Goal: Information Seeking & Learning: Learn about a topic

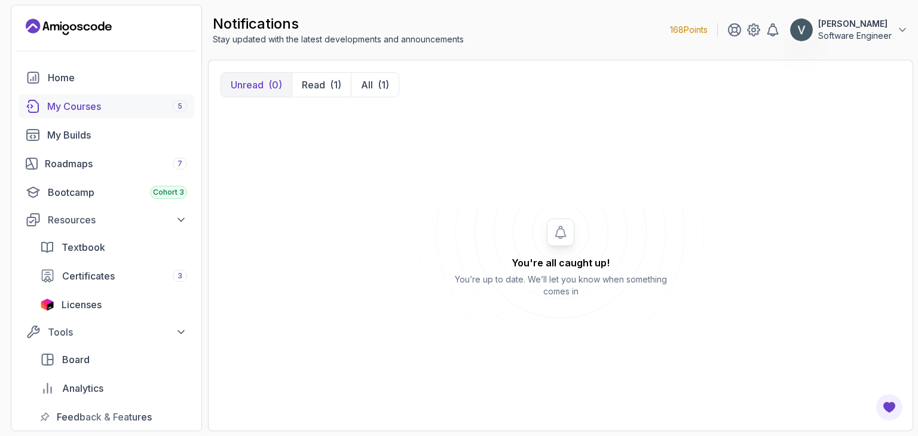
click at [161, 109] on div "My Courses 5" at bounding box center [117, 106] width 140 height 14
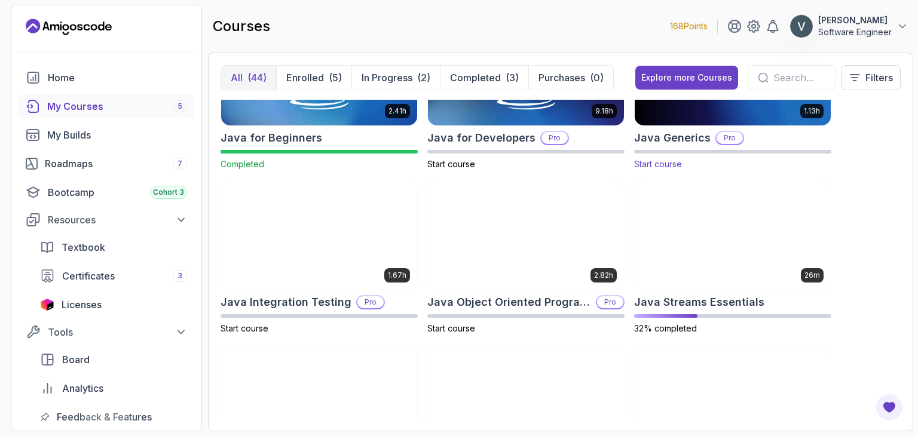
scroll to position [911, 0]
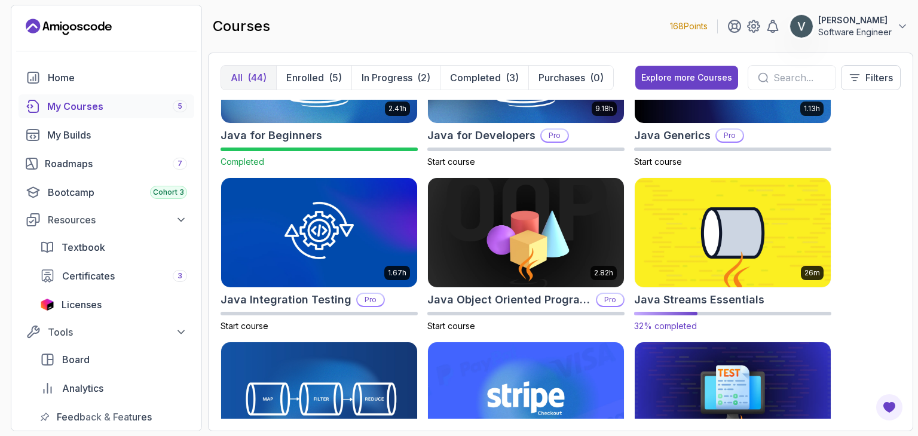
click at [696, 240] on img at bounding box center [733, 232] width 206 height 115
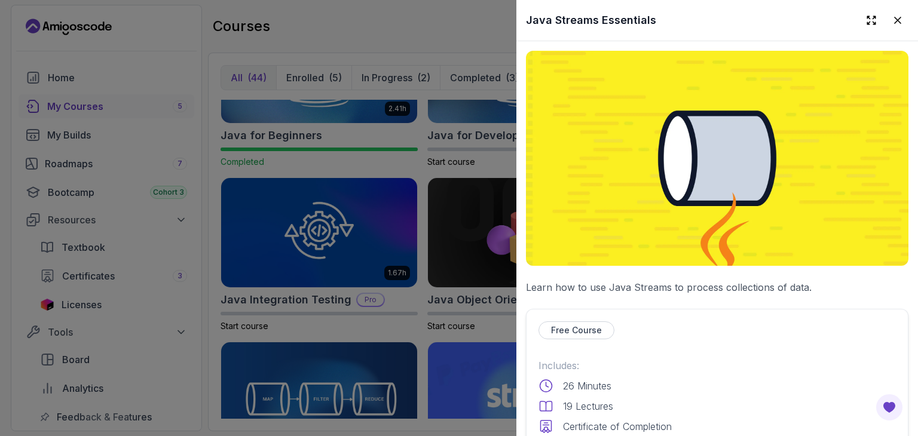
click at [690, 171] on img at bounding box center [717, 158] width 383 height 215
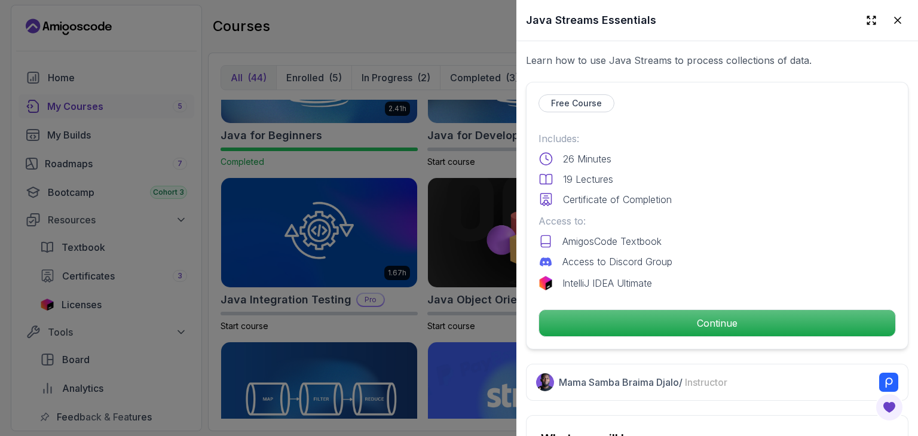
scroll to position [231, 0]
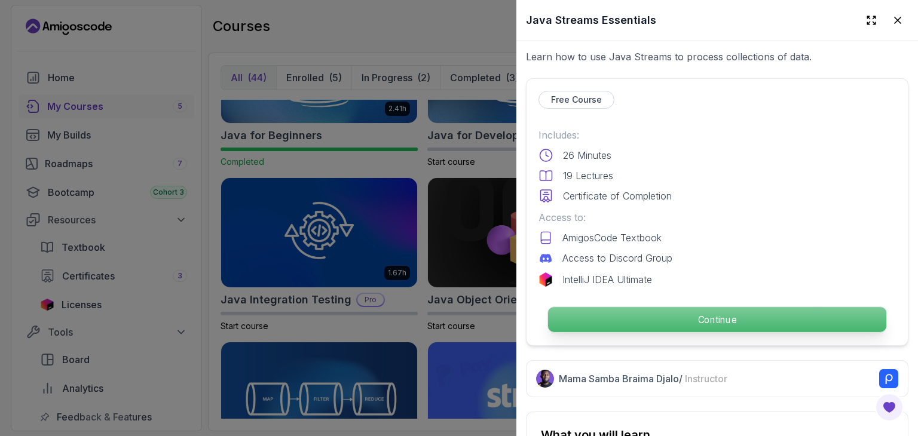
click at [660, 315] on p "Continue" at bounding box center [717, 319] width 338 height 25
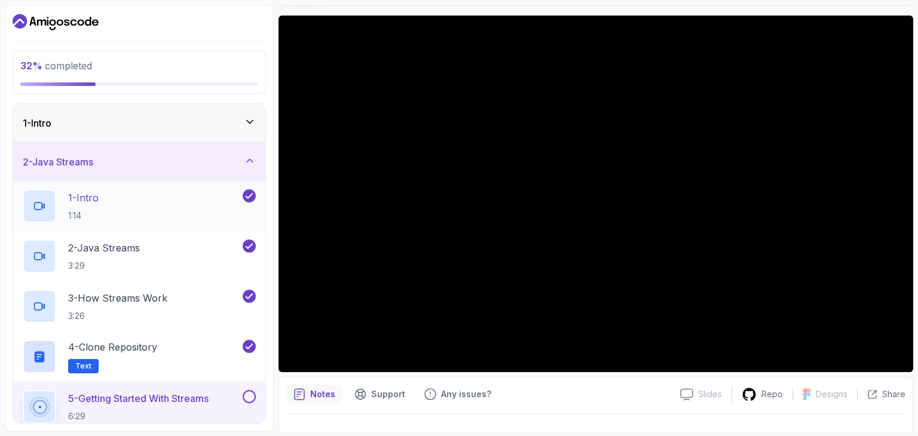
click at [212, 210] on div "1 - Intro 1:14" at bounding box center [132, 205] width 218 height 33
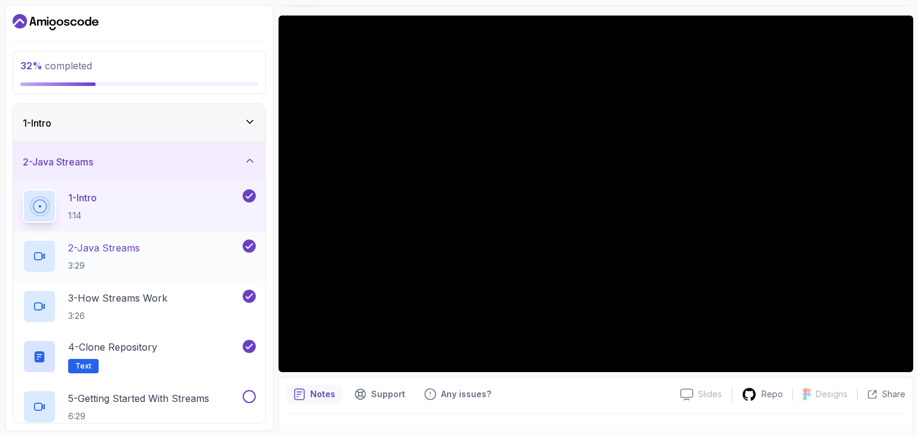
click at [129, 249] on p "2 - Java Streams" at bounding box center [104, 248] width 72 height 14
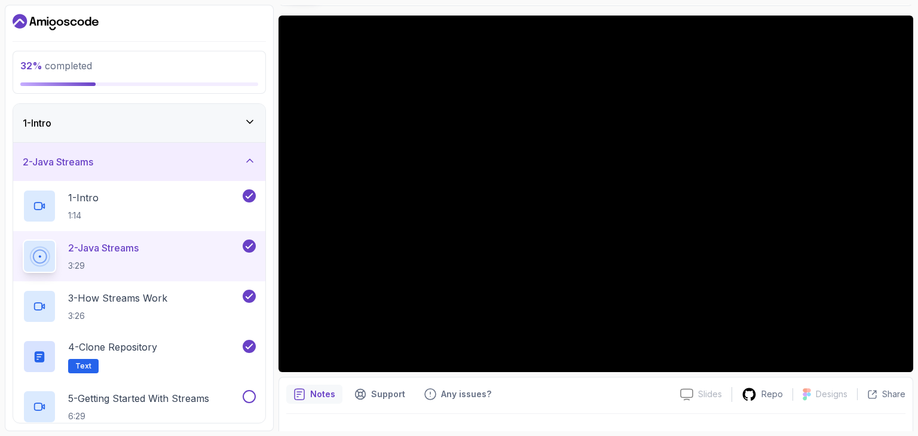
scroll to position [115, 0]
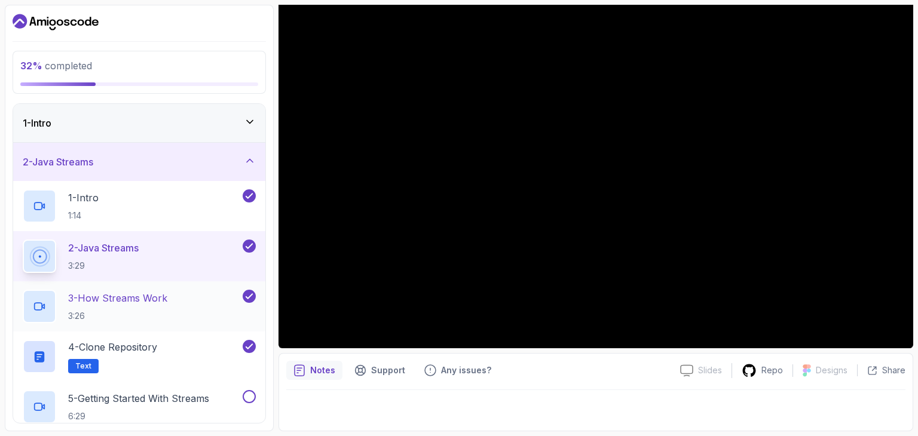
click at [163, 299] on p "3 - How Streams Work" at bounding box center [117, 298] width 99 height 14
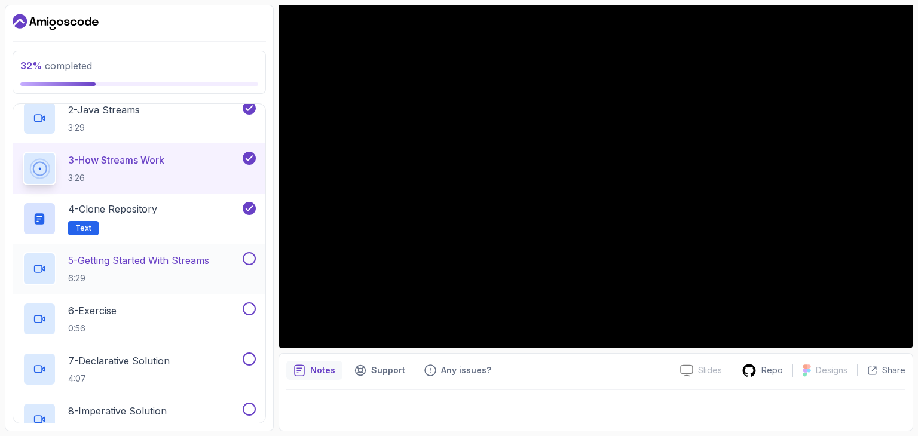
scroll to position [139, 0]
click at [220, 208] on div "4 - Clone Repository Text" at bounding box center [132, 217] width 218 height 33
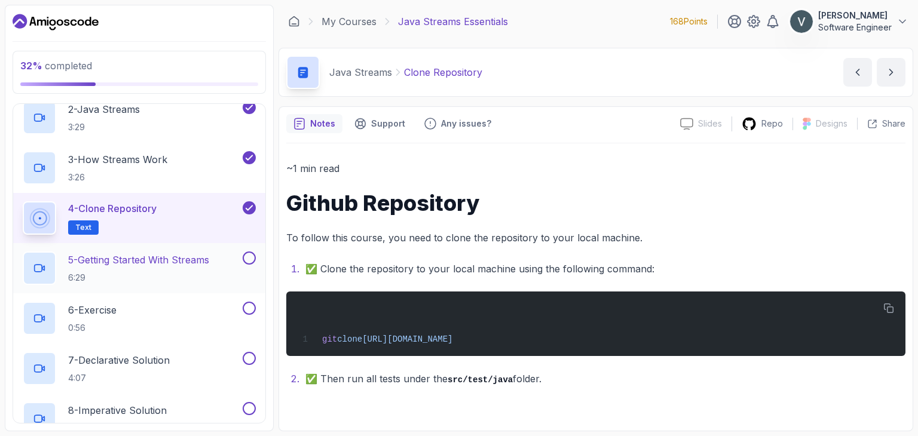
click at [249, 247] on div "5 - Getting Started With Streams 6:29" at bounding box center [139, 268] width 252 height 50
click at [253, 257] on button at bounding box center [249, 258] width 13 height 13
click at [187, 275] on p "6:29" at bounding box center [138, 278] width 141 height 12
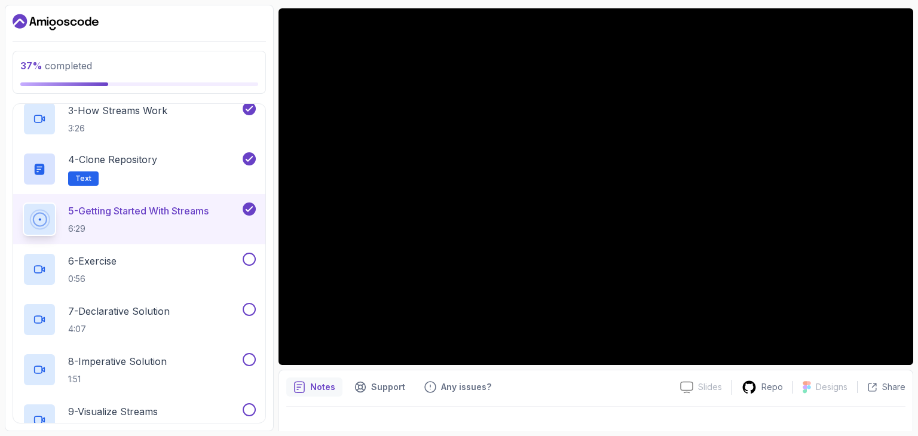
scroll to position [183, 0]
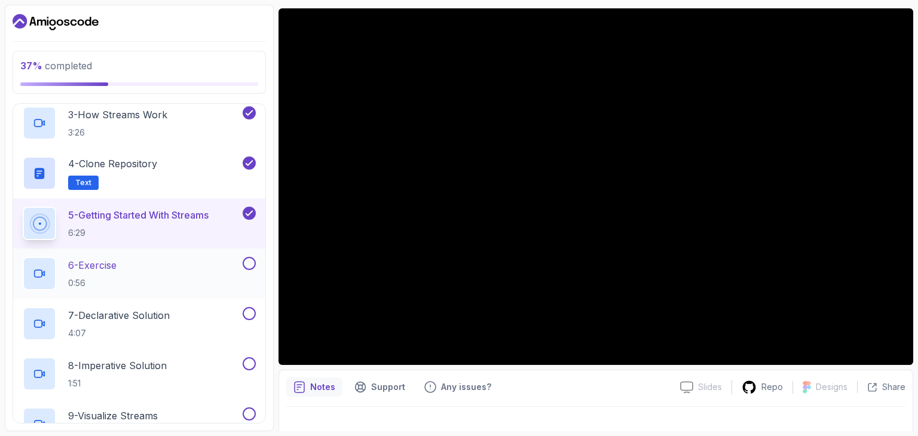
click at [112, 270] on p "6 - Exercise" at bounding box center [92, 265] width 48 height 14
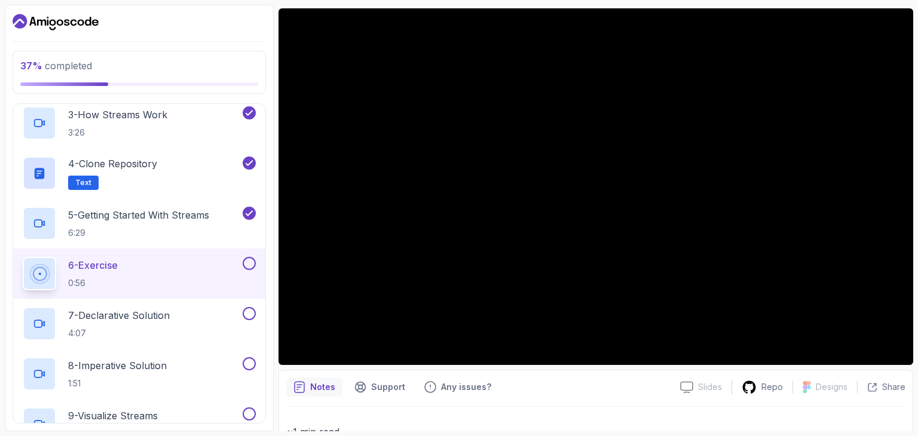
click at [245, 264] on button at bounding box center [249, 263] width 13 height 13
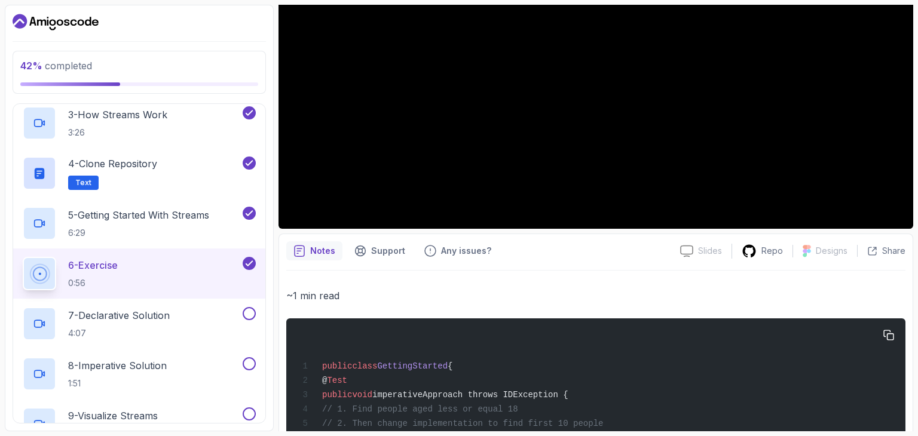
scroll to position [368, 0]
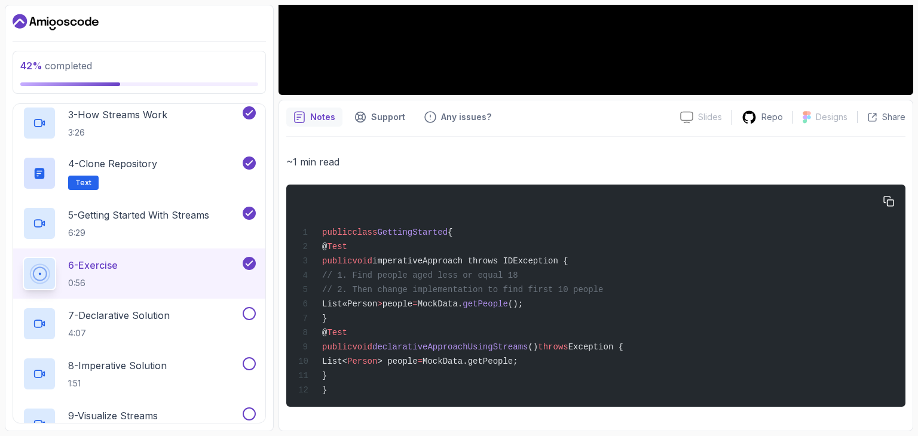
click at [377, 301] on span "List«Person" at bounding box center [349, 304] width 55 height 10
click at [112, 305] on div "7 - Declarative Solution 4:07" at bounding box center [139, 324] width 252 height 50
click at [139, 312] on p "7 - Declarative Solution" at bounding box center [119, 315] width 102 height 14
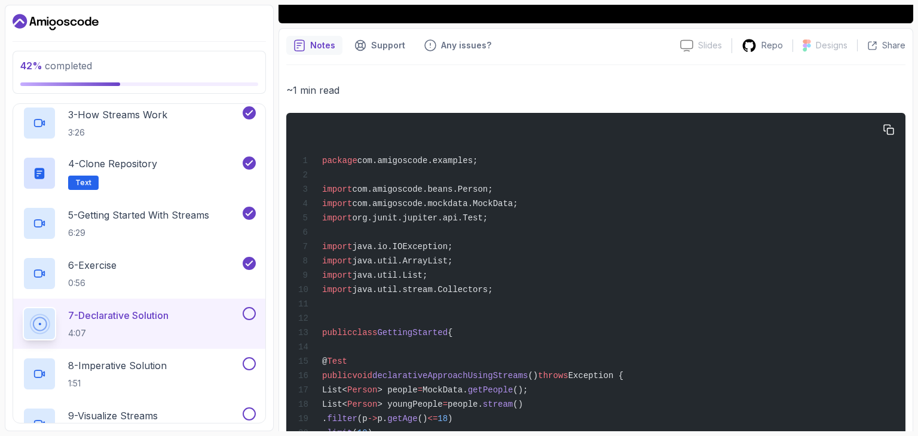
scroll to position [540, 0]
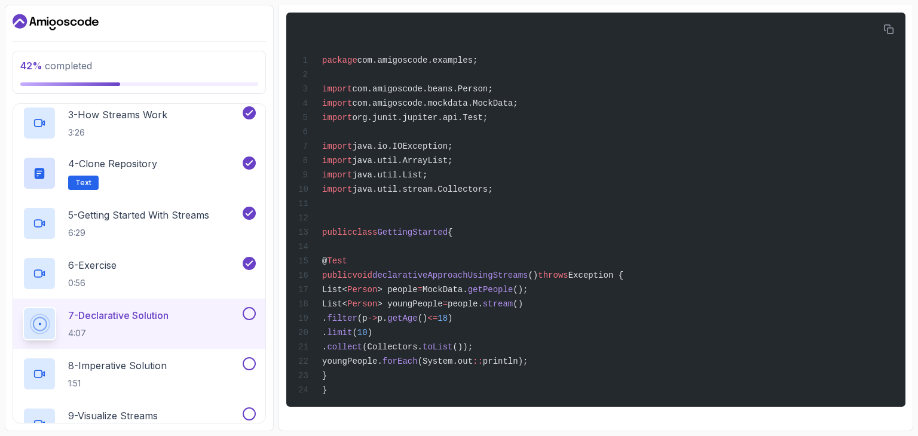
click at [243, 316] on button at bounding box center [249, 313] width 13 height 13
click at [162, 368] on p "8 - Imperative Solution" at bounding box center [117, 366] width 99 height 14
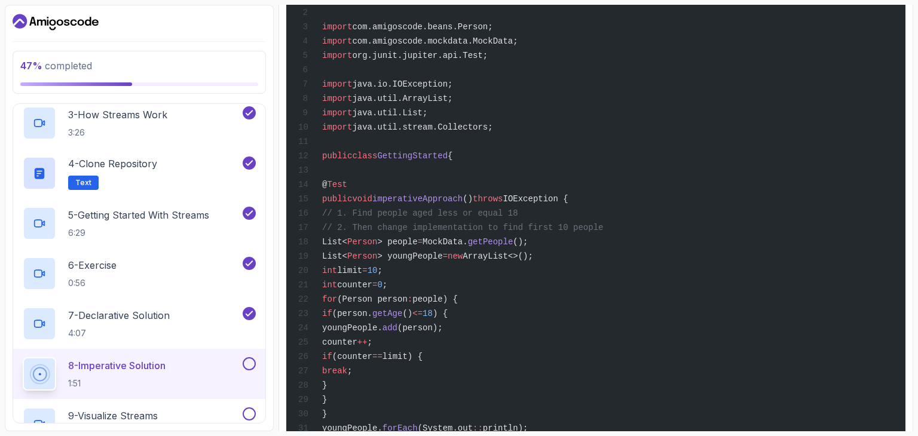
scroll to position [684, 0]
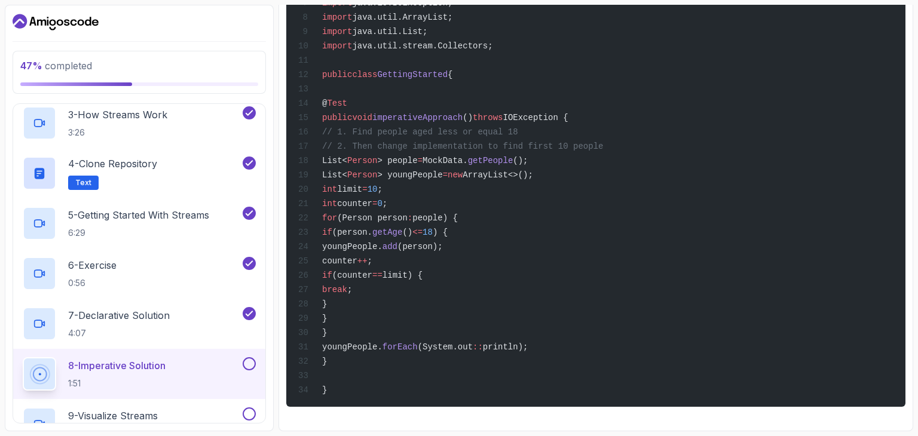
click at [255, 366] on button at bounding box center [249, 363] width 13 height 13
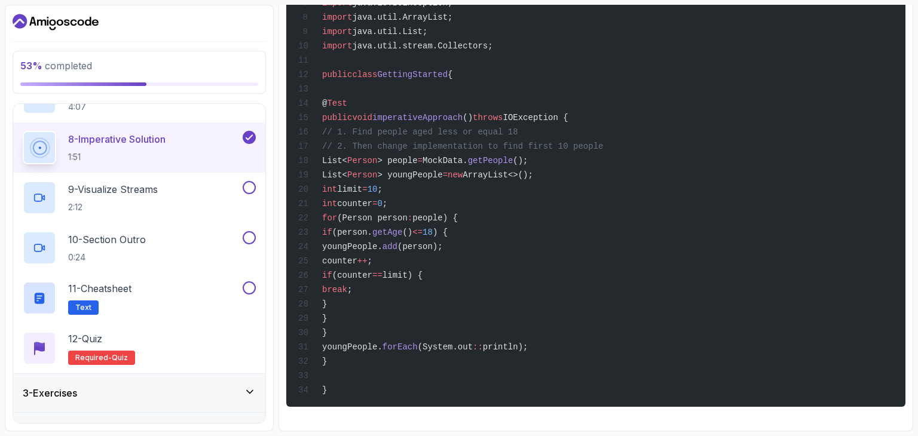
scroll to position [412, 0]
click at [251, 179] on div at bounding box center [248, 185] width 16 height 13
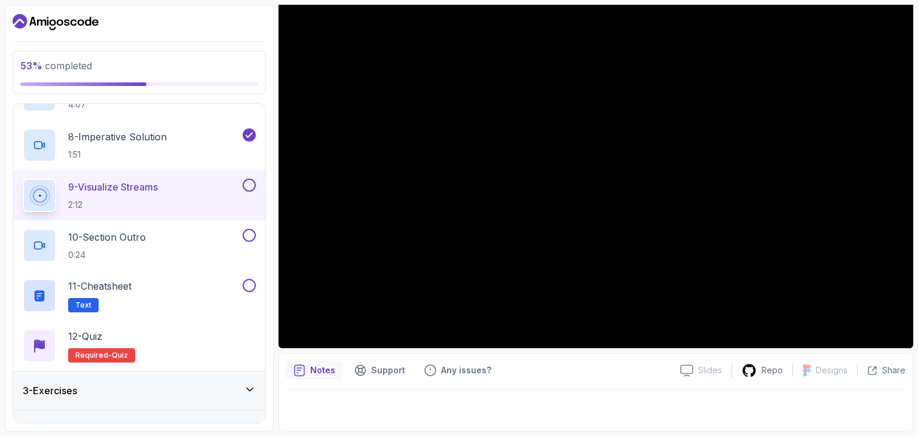
click at [249, 185] on button at bounding box center [249, 185] width 13 height 13
click at [144, 224] on div "10 - Section Outro 0:24" at bounding box center [139, 246] width 252 height 50
click at [152, 240] on div "10 - Section Outro 0:24" at bounding box center [132, 245] width 218 height 33
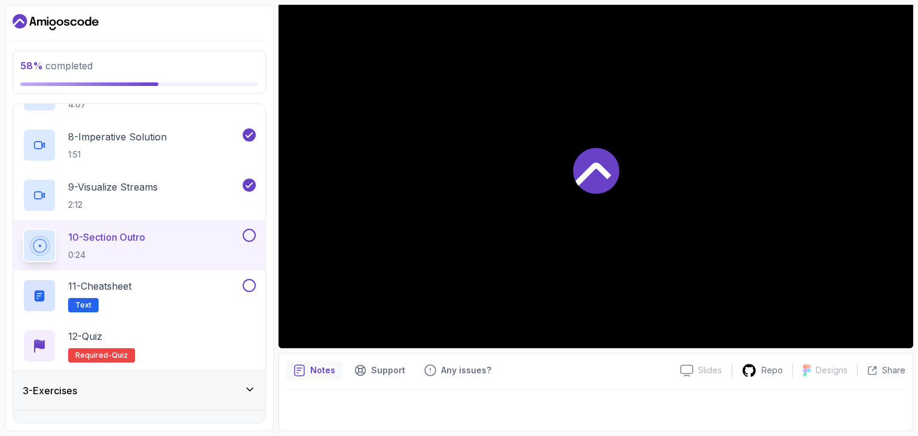
click at [245, 238] on button at bounding box center [249, 235] width 13 height 13
click at [124, 299] on h2 "11 - Cheatsheet Text" at bounding box center [99, 295] width 63 height 33
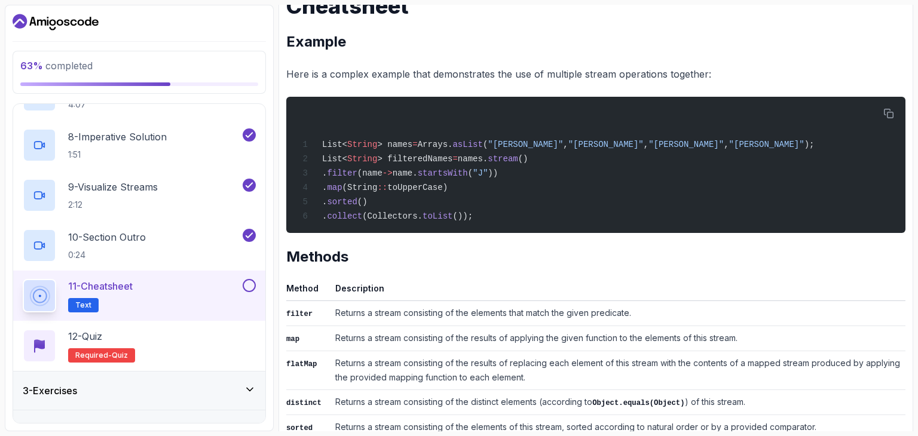
scroll to position [198, 0]
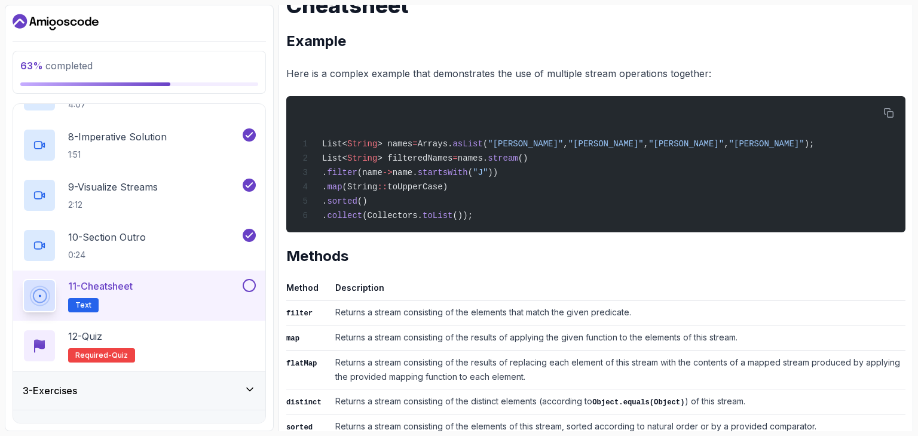
click at [246, 275] on div "11 - Cheatsheet Text" at bounding box center [139, 296] width 252 height 50
click at [250, 283] on button at bounding box center [249, 285] width 13 height 13
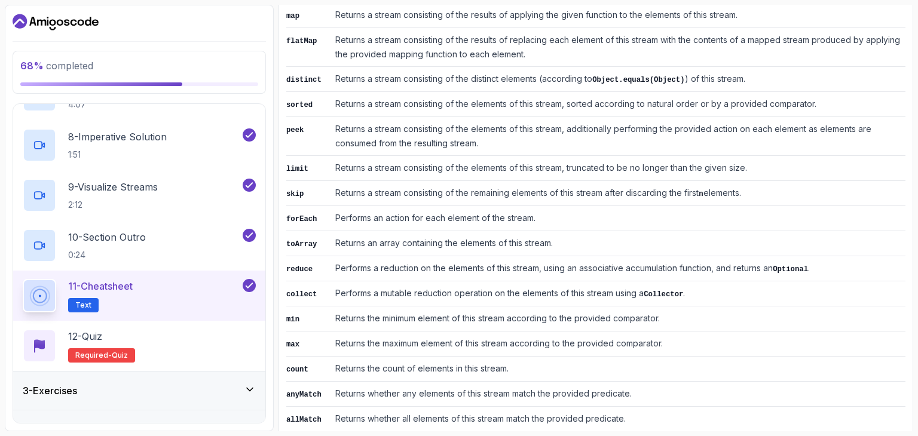
scroll to position [607, 0]
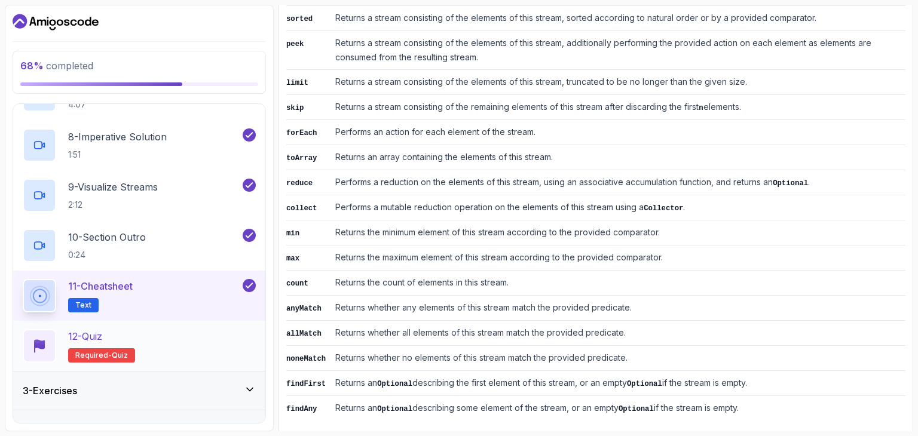
click at [177, 350] on div "12 - Quiz Required- quiz" at bounding box center [139, 345] width 233 height 33
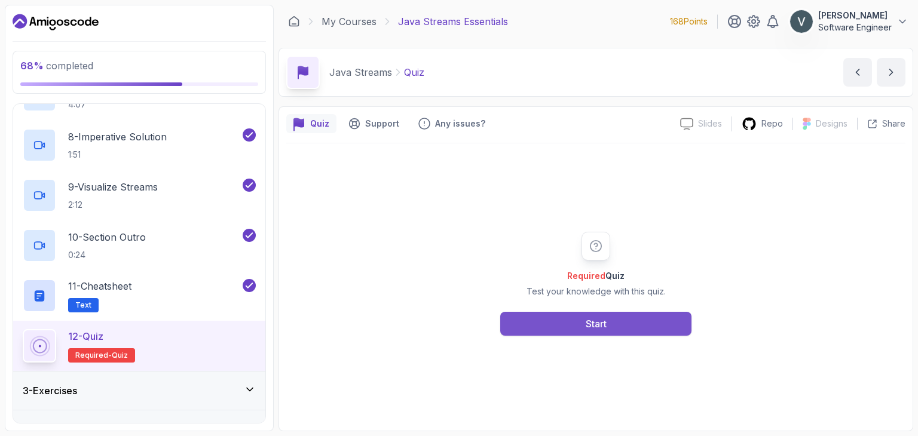
click at [586, 323] on div "Start" at bounding box center [596, 324] width 21 height 14
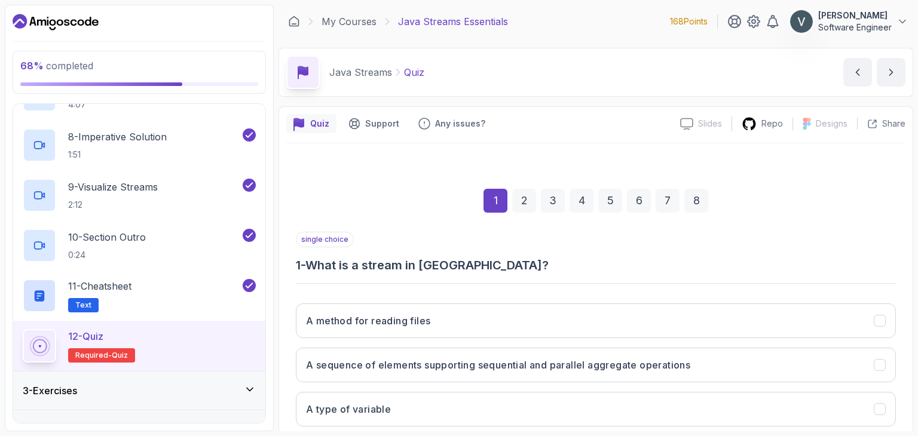
scroll to position [115, 0]
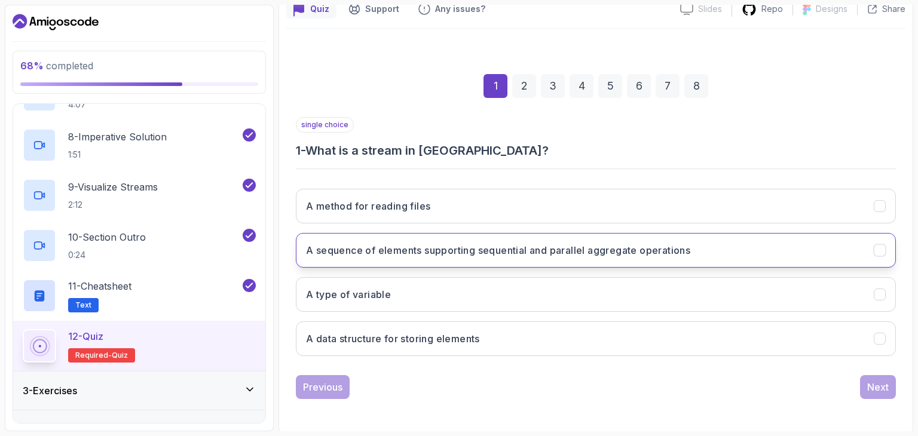
click at [622, 244] on h3 "A sequence of elements supporting sequential and parallel aggregate operations" at bounding box center [498, 250] width 384 height 14
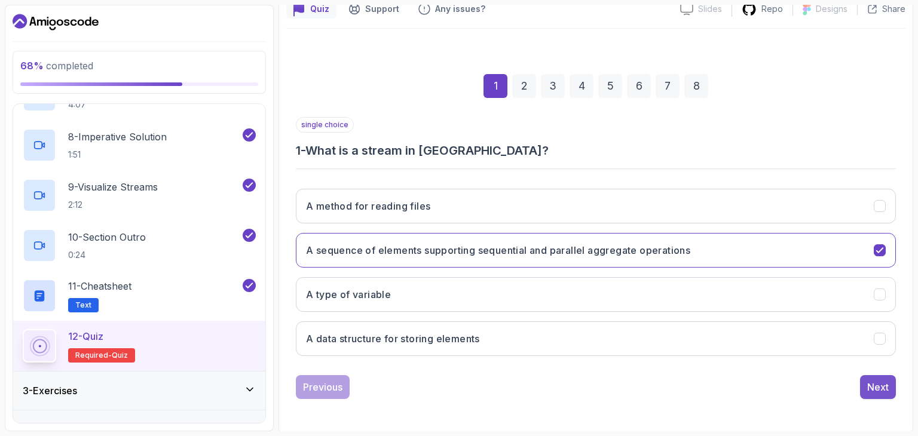
click at [875, 386] on div "Next" at bounding box center [878, 387] width 22 height 14
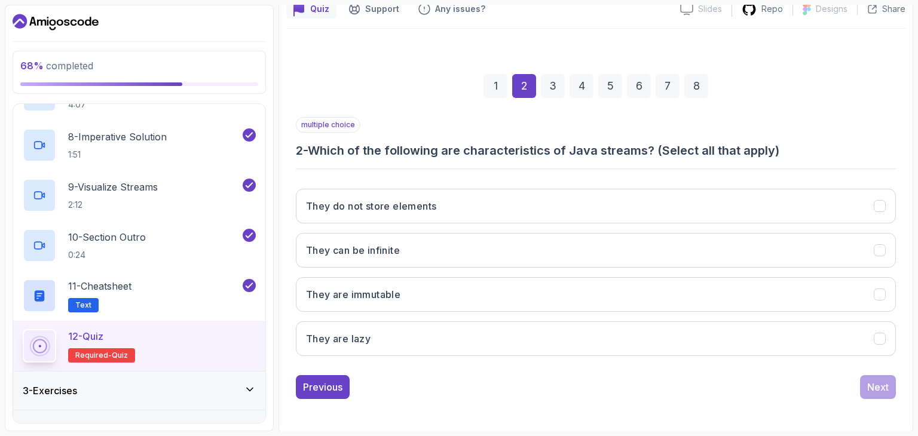
click at [295, 146] on div "1 2 3 4 5 6 7 8 multiple choice 2 - Which of the following are characteristics …" at bounding box center [595, 226] width 619 height 363
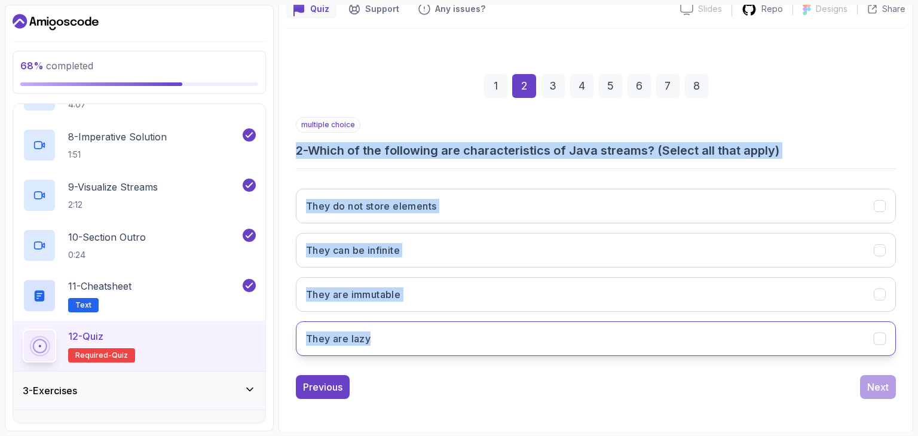
drag, startPoint x: 295, startPoint y: 146, endPoint x: 431, endPoint y: 331, distance: 229.5
click at [431, 331] on div "1 2 3 4 5 6 7 8 multiple choice 2 - Which of the following are characteristics …" at bounding box center [595, 226] width 619 height 363
copy div "2 - Which of the following are characteristics of Java streams? (Select all tha…"
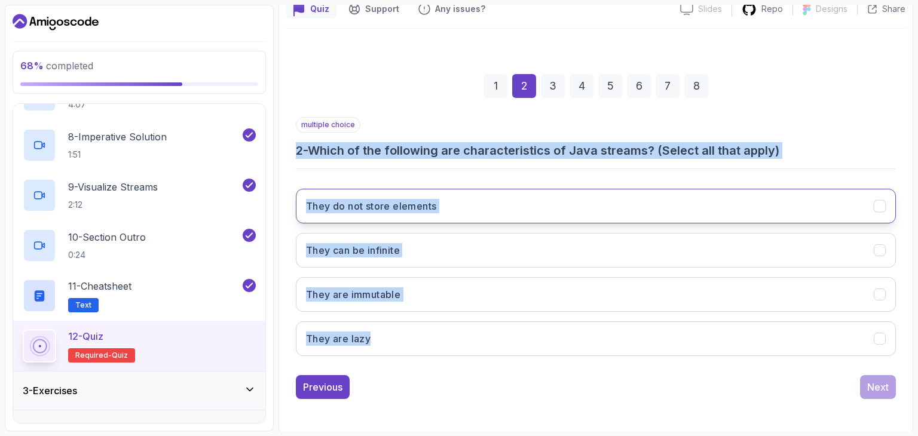
click at [464, 206] on button "They do not store elements" at bounding box center [596, 206] width 600 height 35
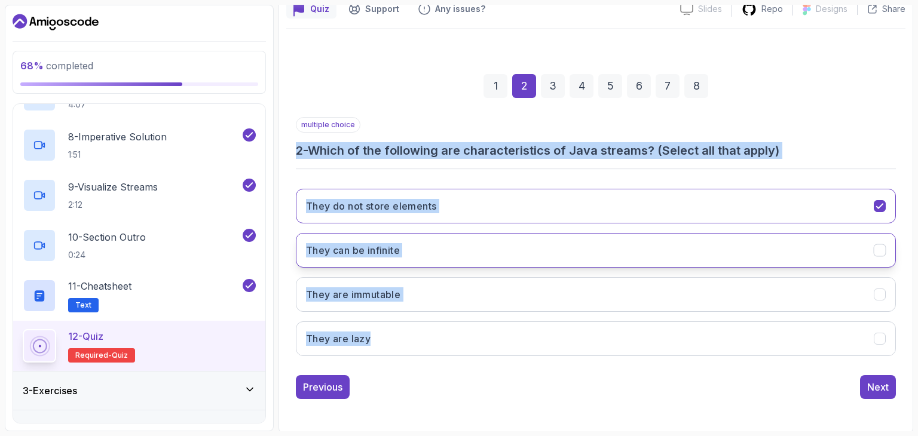
click at [470, 237] on button "They can be infinite" at bounding box center [596, 250] width 600 height 35
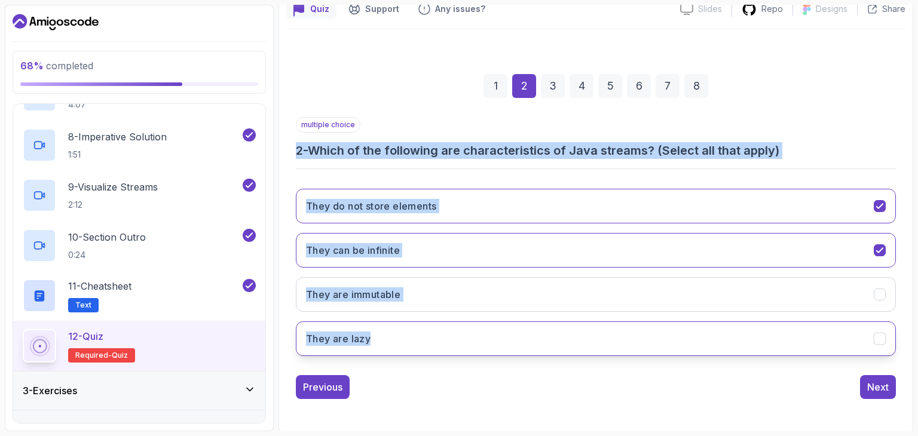
click at [512, 331] on button "They are lazy" at bounding box center [596, 339] width 600 height 35
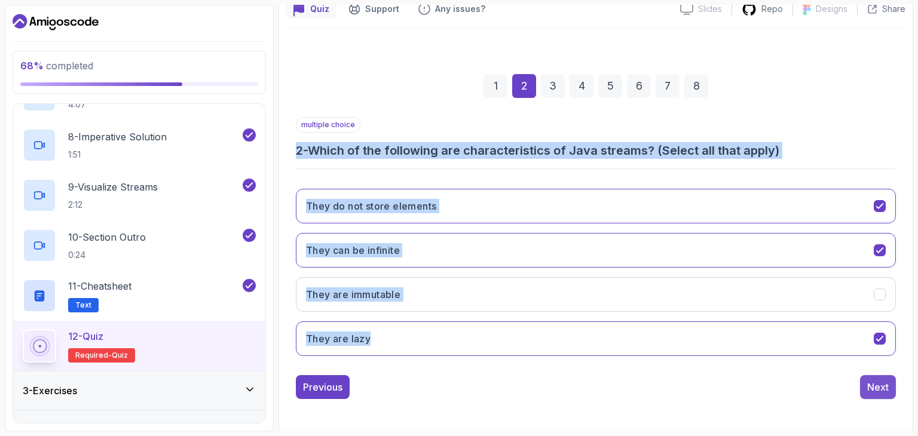
click at [892, 384] on button "Next" at bounding box center [878, 387] width 36 height 24
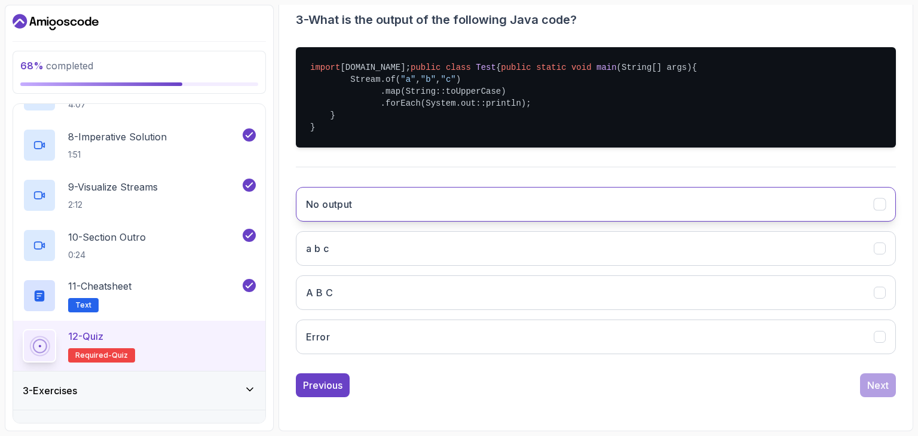
scroll to position [250, 0]
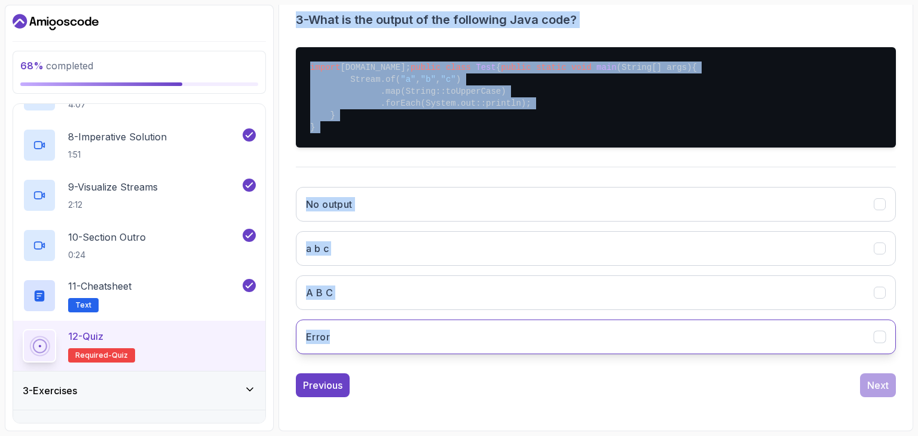
copy div "3 - What is the output of the following Java code? import java.util.stream.Stre…"
drag, startPoint x: 289, startPoint y: 11, endPoint x: 438, endPoint y: 345, distance: 366.0
click at [438, 345] on div "1 2 3 4 5 6 7 8 single choice 3 - What is the output of the following Java code…" at bounding box center [595, 161] width 619 height 493
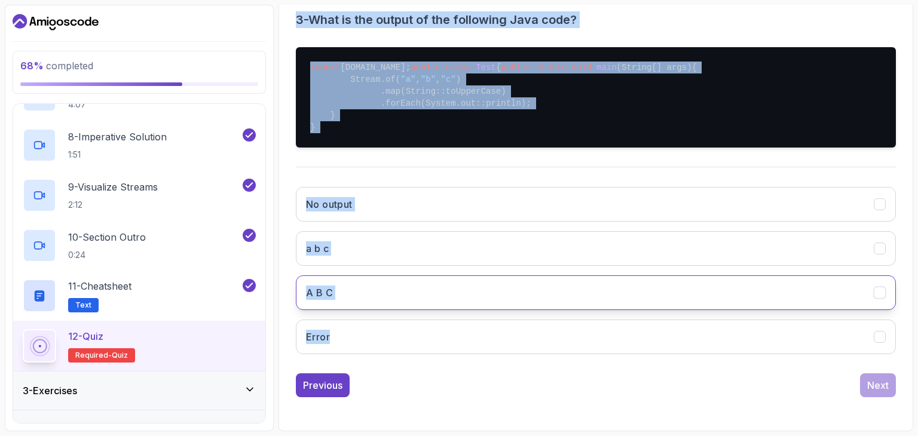
click at [449, 299] on button "A B C" at bounding box center [596, 293] width 600 height 35
click at [884, 393] on div "Next" at bounding box center [878, 385] width 22 height 14
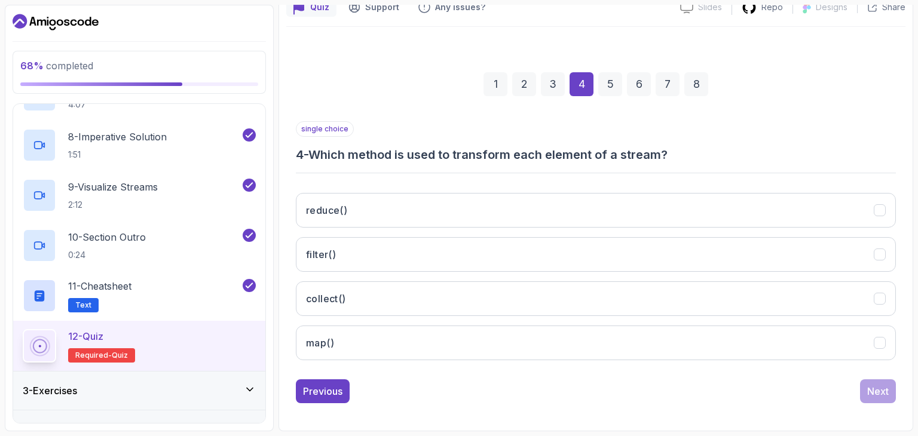
scroll to position [115, 0]
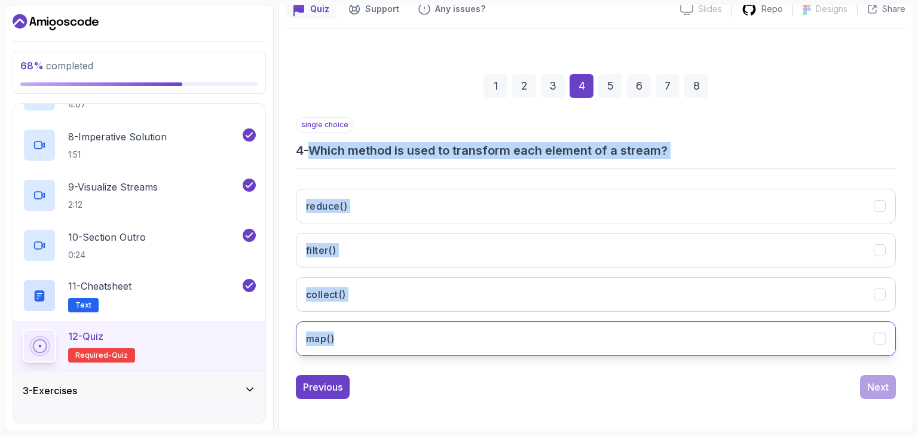
copy div "- Which method is used to transform each element of a stream? reduce() filter()…"
drag, startPoint x: 306, startPoint y: 146, endPoint x: 430, endPoint y: 328, distance: 219.8
click at [430, 328] on div "single choice 4 - Which method is used to transform each element of a stream? r…" at bounding box center [596, 241] width 600 height 249
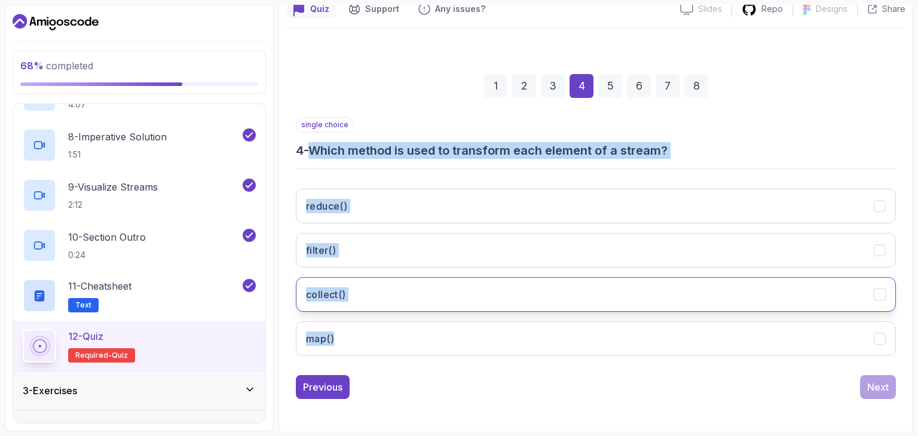
click at [457, 304] on button "collect()" at bounding box center [596, 294] width 600 height 35
click at [461, 293] on button "collect()" at bounding box center [596, 294] width 600 height 35
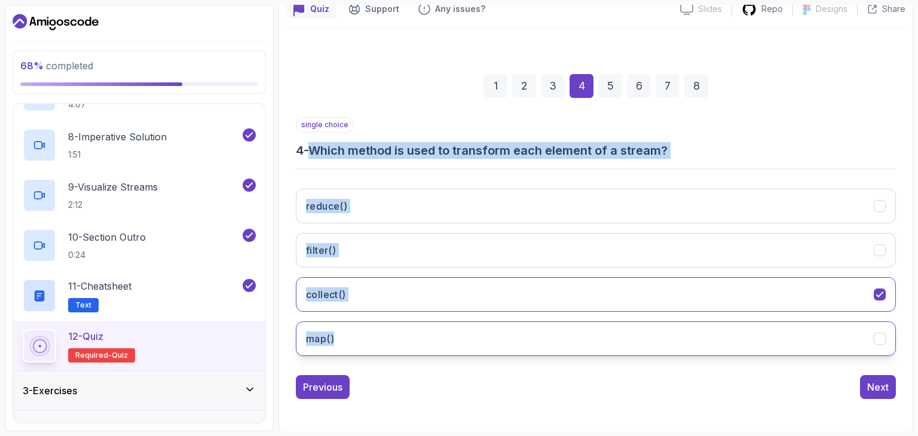
click at [473, 324] on button "map()" at bounding box center [596, 339] width 600 height 35
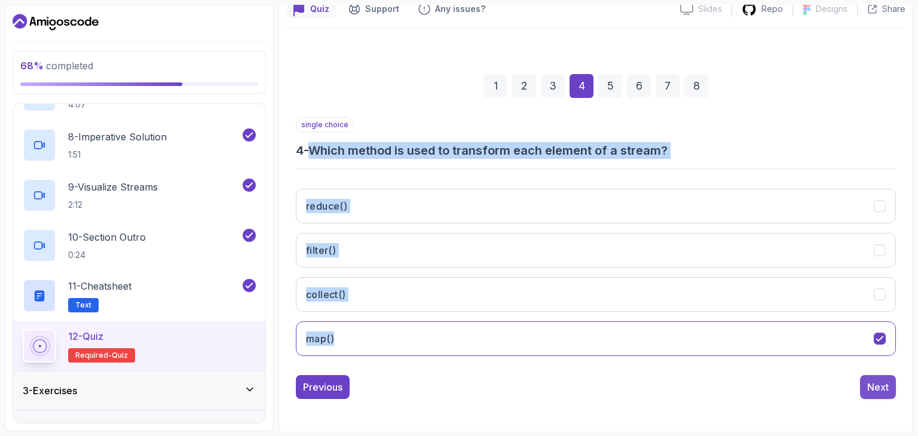
click at [883, 389] on div "Next" at bounding box center [878, 387] width 22 height 14
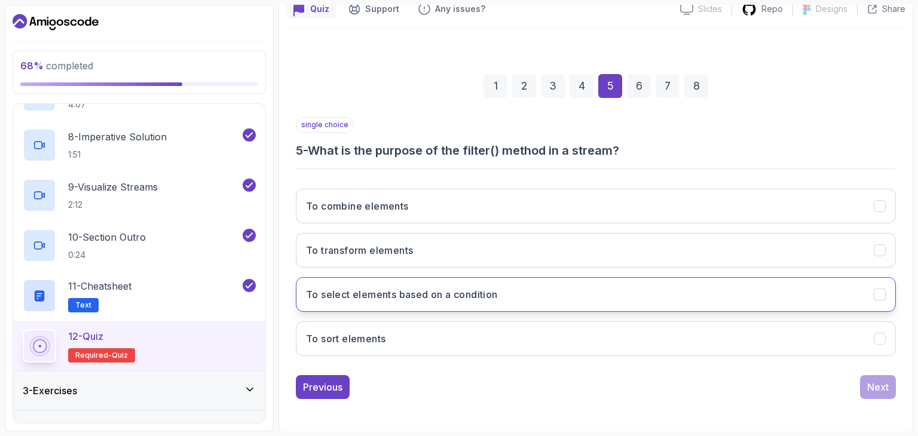
click at [581, 301] on button "To select elements based on a condition" at bounding box center [596, 294] width 600 height 35
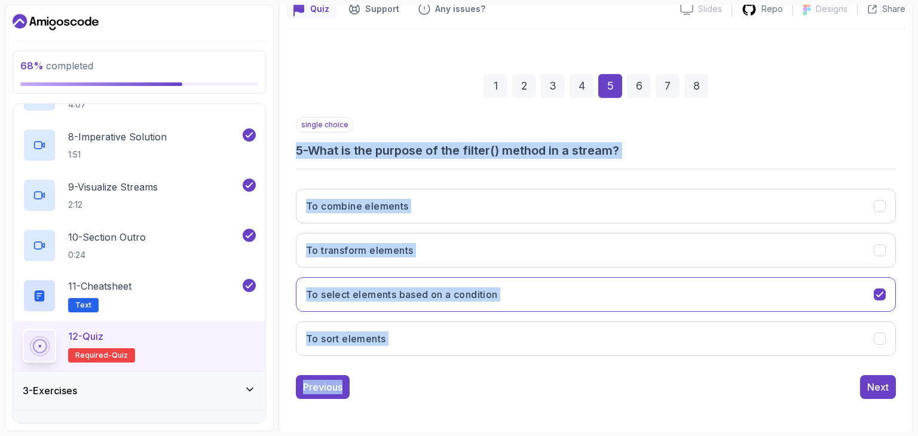
copy div "5 - What is the purpose of the filter() method in a stream? To combine elements…"
drag, startPoint x: 288, startPoint y: 144, endPoint x: 493, endPoint y: 402, distance: 328.9
click at [493, 402] on div "1 2 3 4 5 6 7 8 single choice 5 - What is the purpose of the filter() method in…" at bounding box center [595, 226] width 619 height 363
click at [882, 393] on button "Next" at bounding box center [878, 387] width 36 height 24
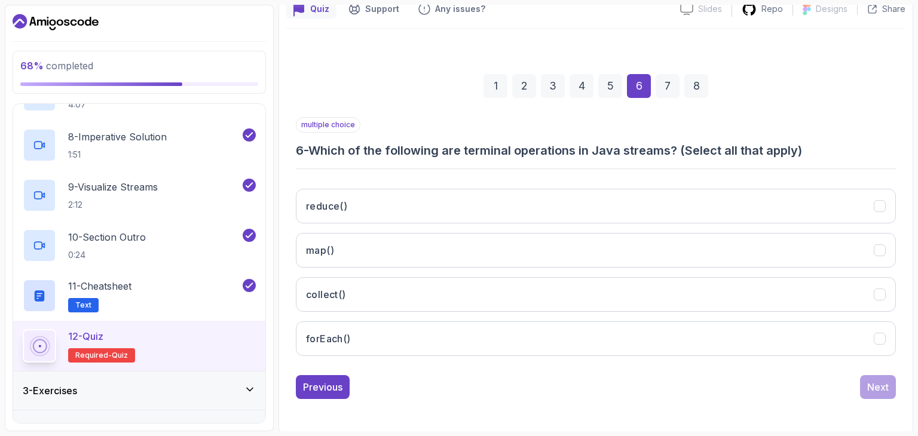
click at [583, 84] on div "4" at bounding box center [582, 86] width 24 height 24
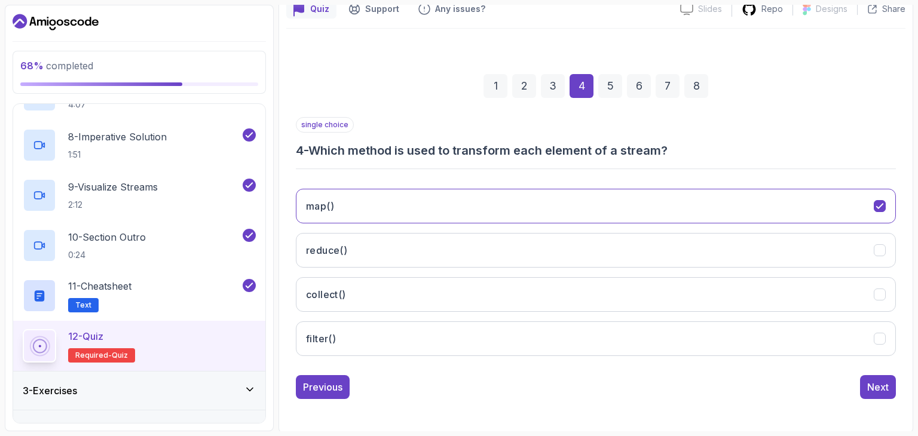
click at [641, 84] on div "6" at bounding box center [639, 86] width 24 height 24
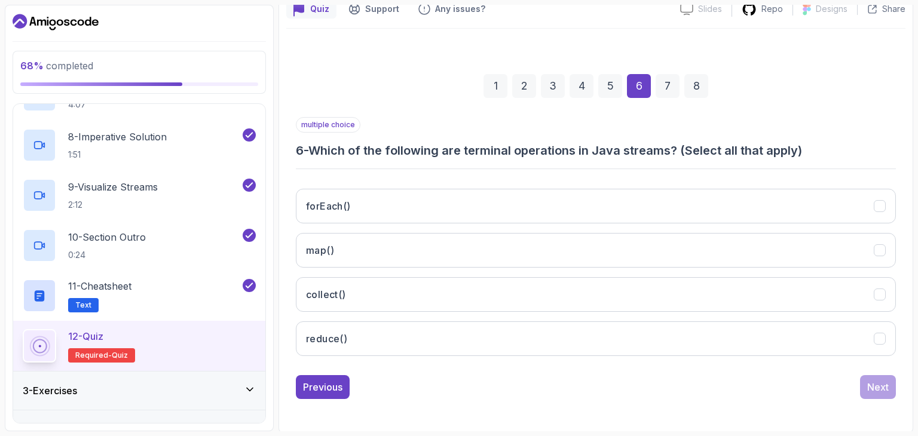
click at [597, 90] on div "1 2 3 4 5 6 7 8" at bounding box center [596, 86] width 600 height 62
click at [607, 81] on div "5" at bounding box center [610, 86] width 24 height 24
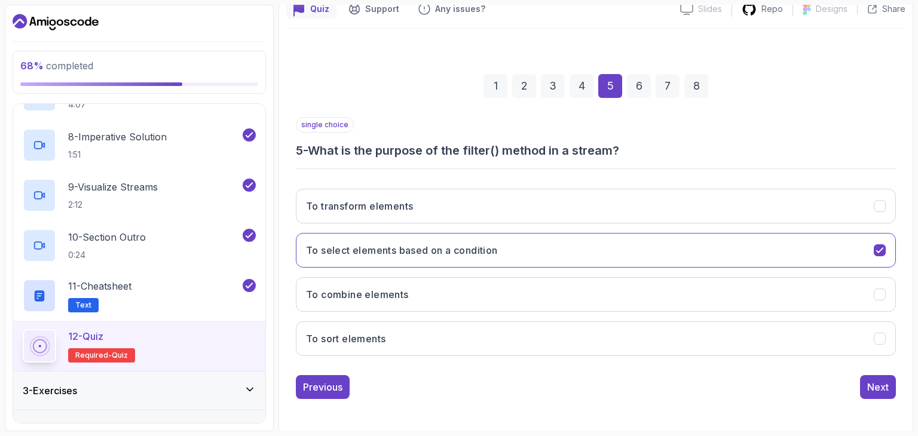
click at [641, 84] on div "6" at bounding box center [639, 86] width 24 height 24
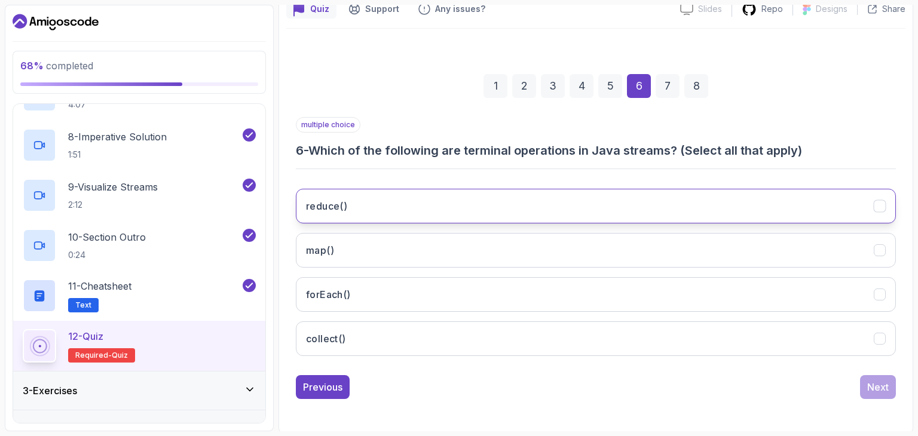
click at [384, 200] on button "reduce()" at bounding box center [596, 206] width 600 height 35
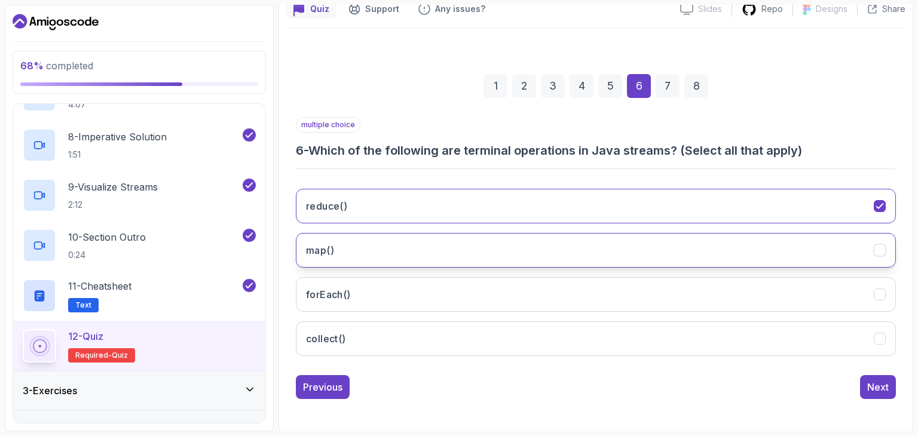
click at [427, 252] on button "map()" at bounding box center [596, 250] width 600 height 35
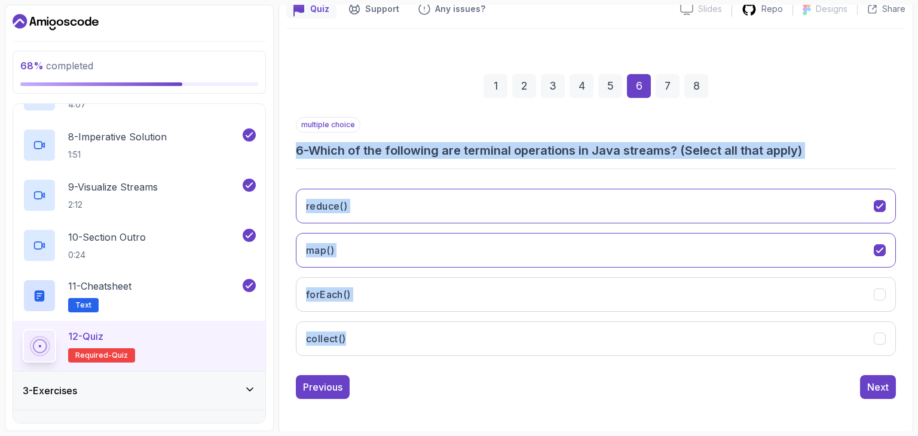
copy div "6 - Which of the following are terminal operations in Java streams? (Select all…"
drag, startPoint x: 290, startPoint y: 142, endPoint x: 488, endPoint y: 353, distance: 288.8
click at [488, 353] on div "1 2 3 4 5 6 7 8 multiple choice 6 - Which of the following are terminal operati…" at bounding box center [595, 226] width 619 height 363
click at [473, 239] on button "map()" at bounding box center [596, 250] width 600 height 35
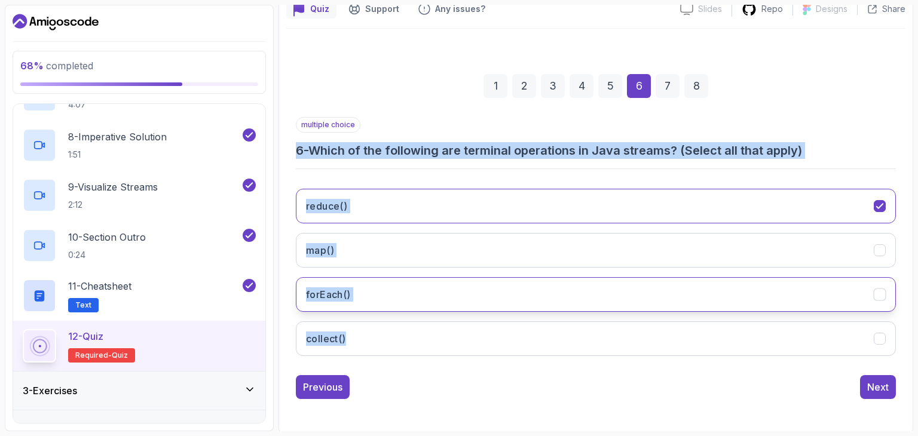
click at [485, 285] on button "forEach()" at bounding box center [596, 294] width 600 height 35
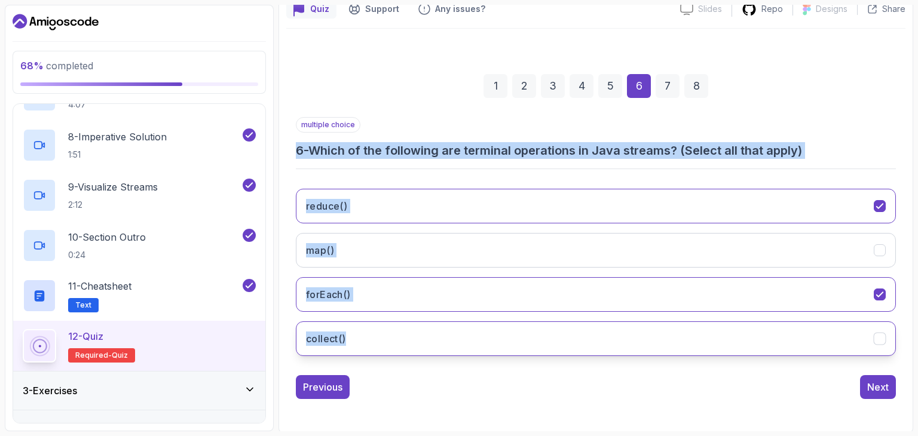
click at [485, 337] on button "collect()" at bounding box center [596, 339] width 600 height 35
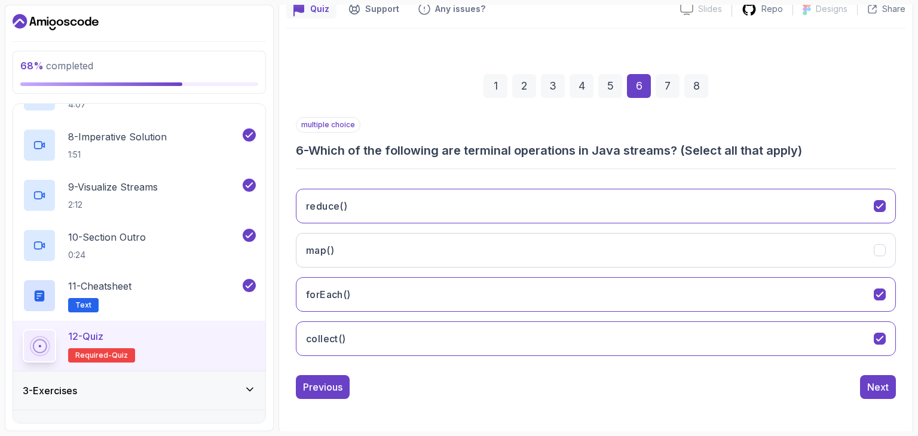
click at [552, 412] on div "1 2 3 4 5 6 7 8 multiple choice 6 - Which of the following are terminal operati…" at bounding box center [595, 227] width 619 height 397
click at [879, 388] on div "Next" at bounding box center [878, 387] width 22 height 14
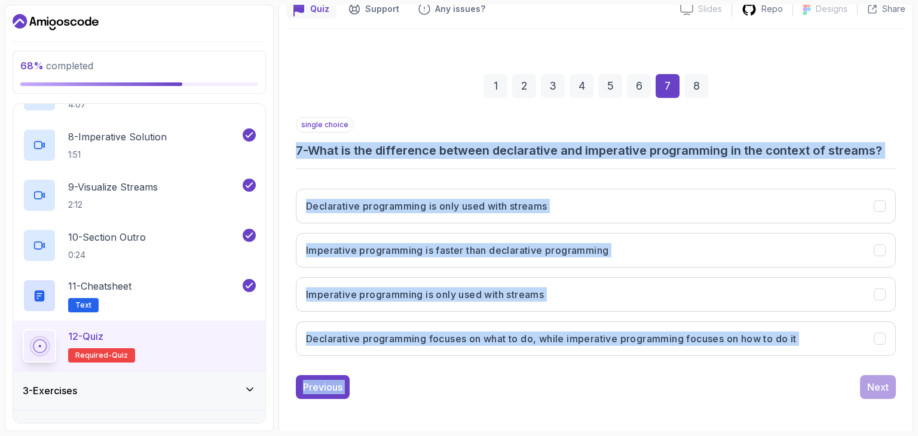
copy div "7 - What is the difference between declarative and imperative programming in th…"
drag, startPoint x: 297, startPoint y: 141, endPoint x: 768, endPoint y: 406, distance: 540.6
click at [768, 406] on div "1 2 3 4 5 6 7 8 single choice 7 - What is the difference between declarative an…" at bounding box center [595, 226] width 619 height 363
click at [411, 335] on h3 "Declarative programming focuses on what to do, while imperative programming foc…" at bounding box center [551, 339] width 491 height 14
click at [473, 394] on div "Previous Next" at bounding box center [596, 387] width 600 height 24
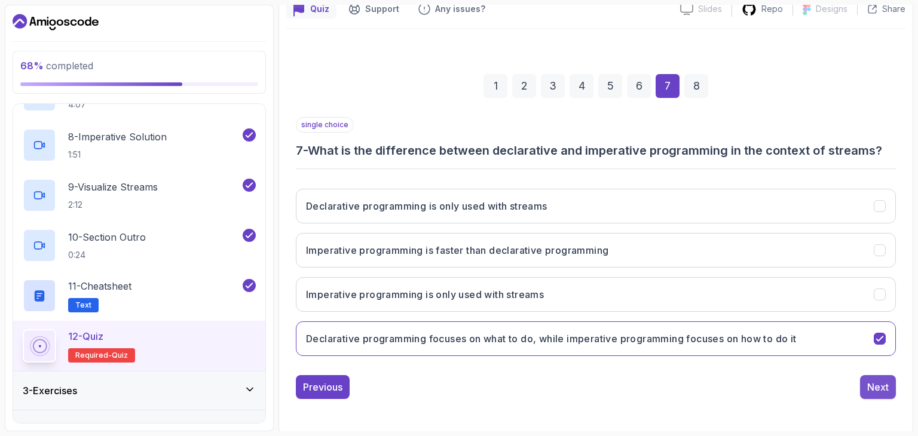
click at [874, 386] on div "Next" at bounding box center [878, 387] width 22 height 14
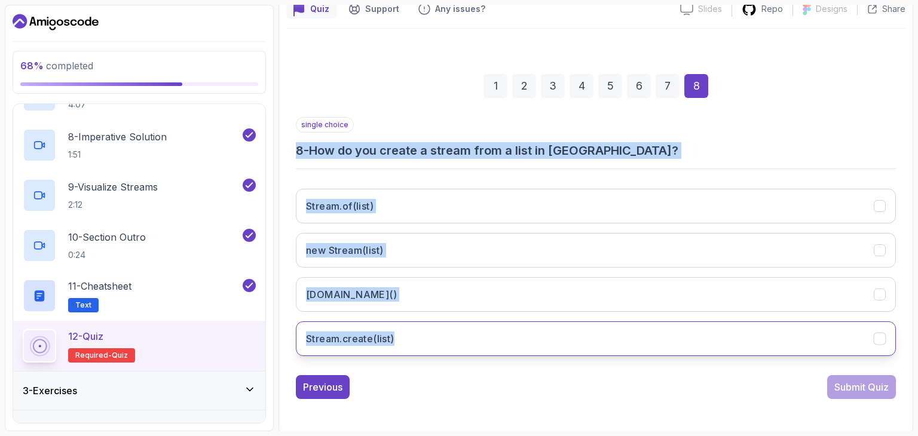
copy div "8 - How do you create a stream from a list in Java? Stream.of(list) new Stream(…"
drag, startPoint x: 297, startPoint y: 145, endPoint x: 441, endPoint y: 337, distance: 239.6
click at [441, 337] on div "single choice 8 - How do you create a stream from a list in Java? Stream.of(lis…" at bounding box center [596, 241] width 600 height 249
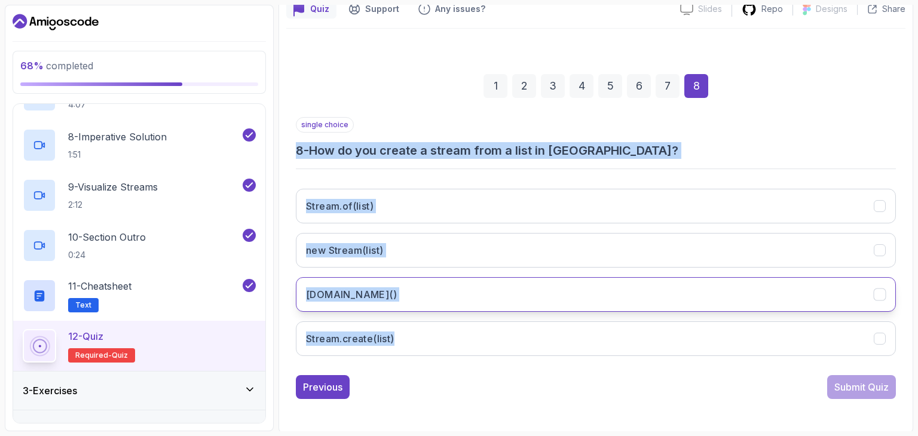
click at [476, 289] on button "list.stream()" at bounding box center [596, 294] width 600 height 35
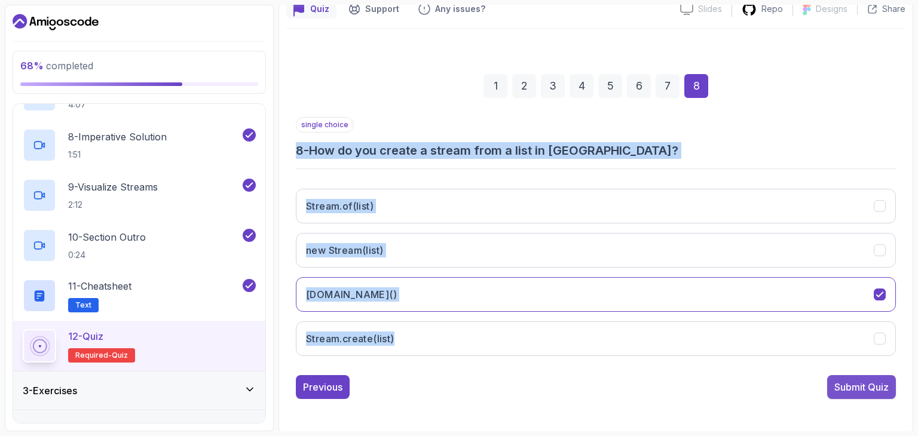
click at [834, 381] on div "Submit Quiz" at bounding box center [861, 387] width 54 height 14
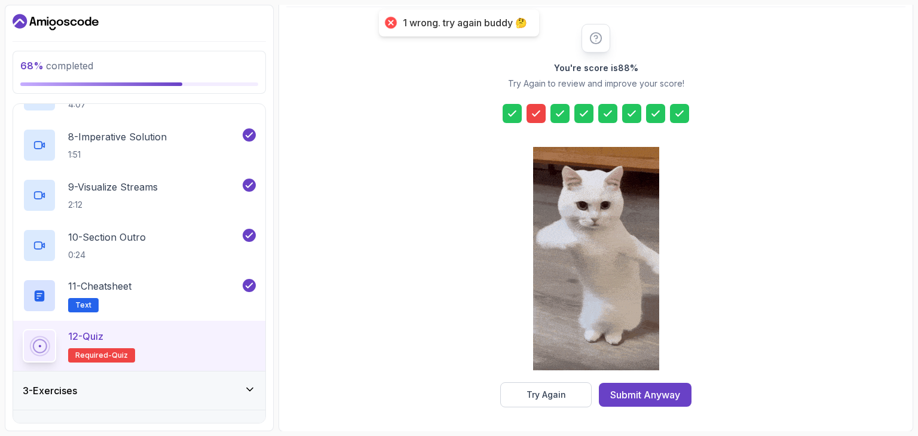
scroll to position [136, 0]
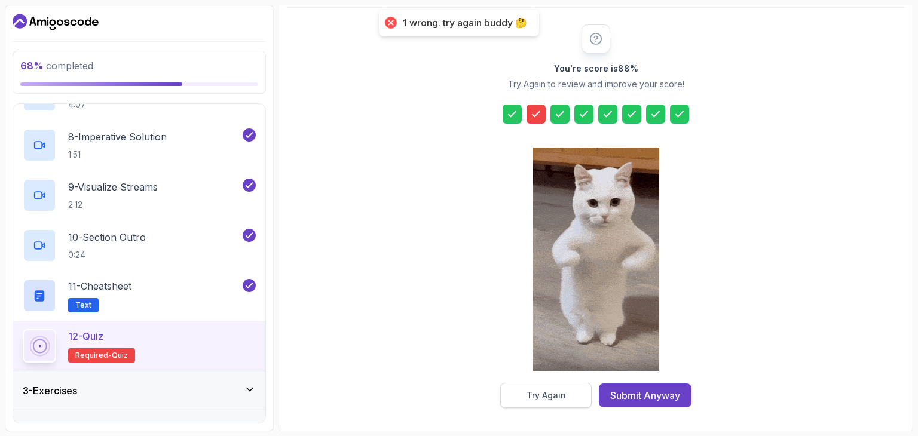
click at [568, 388] on button "Try Again" at bounding box center [545, 395] width 91 height 25
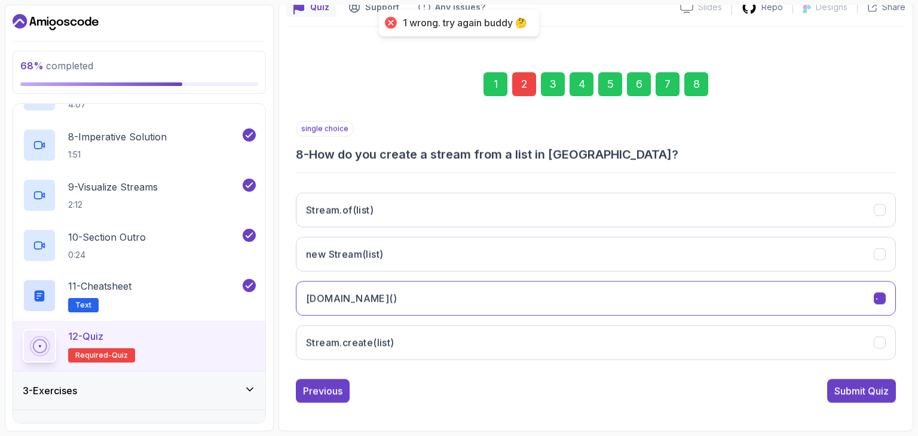
scroll to position [115, 0]
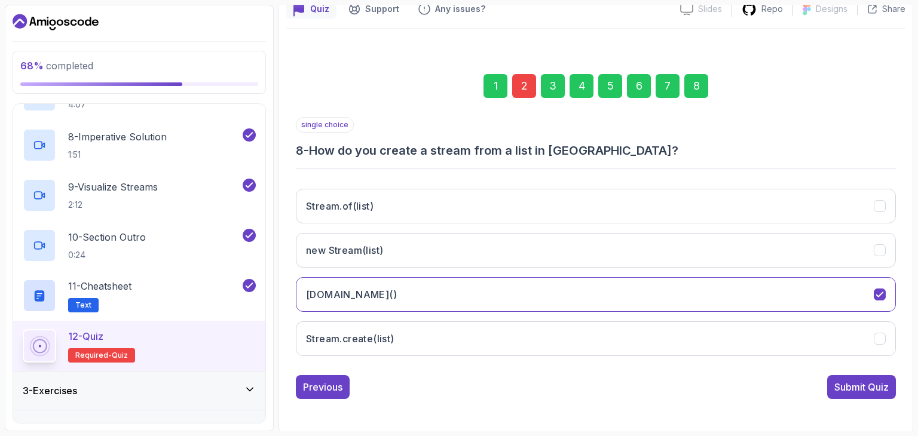
click at [524, 94] on div "2" at bounding box center [524, 86] width 24 height 24
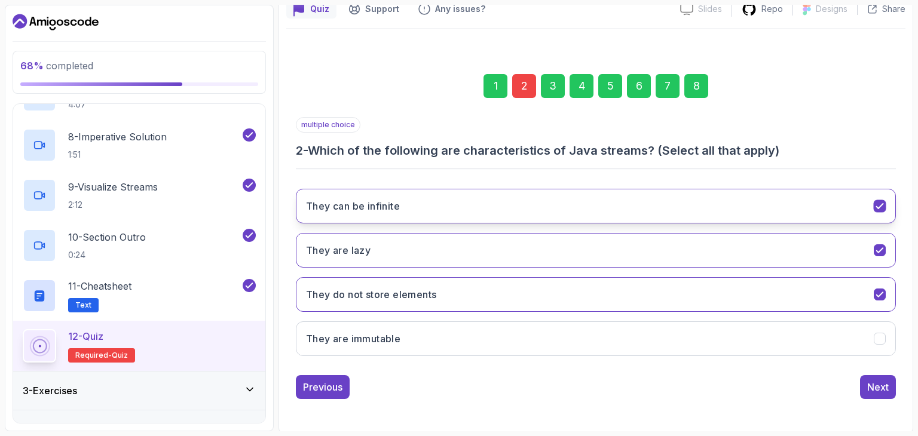
click at [436, 207] on button "They can be infinite" at bounding box center [596, 206] width 600 height 35
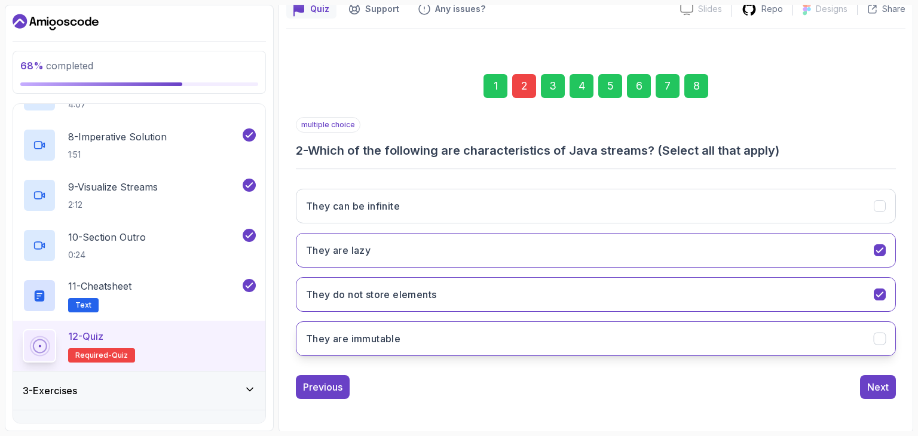
click at [454, 331] on button "They are immutable" at bounding box center [596, 339] width 600 height 35
click at [695, 92] on div "8" at bounding box center [696, 86] width 24 height 24
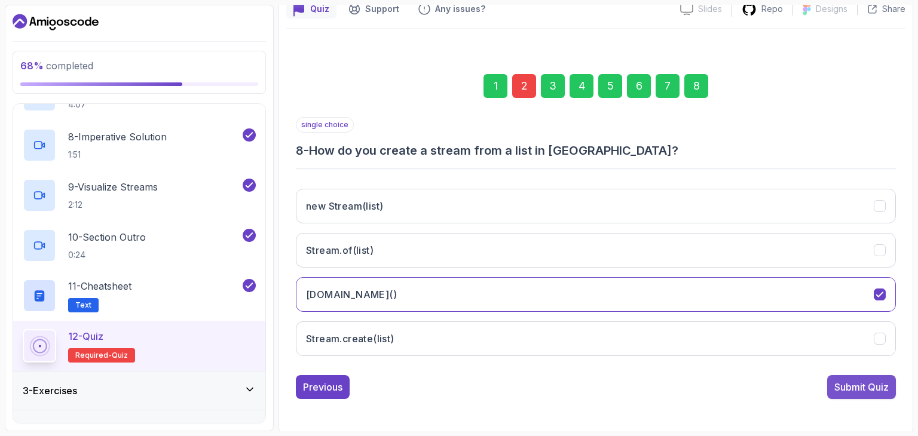
click at [851, 387] on div "Submit Quiz" at bounding box center [861, 387] width 54 height 14
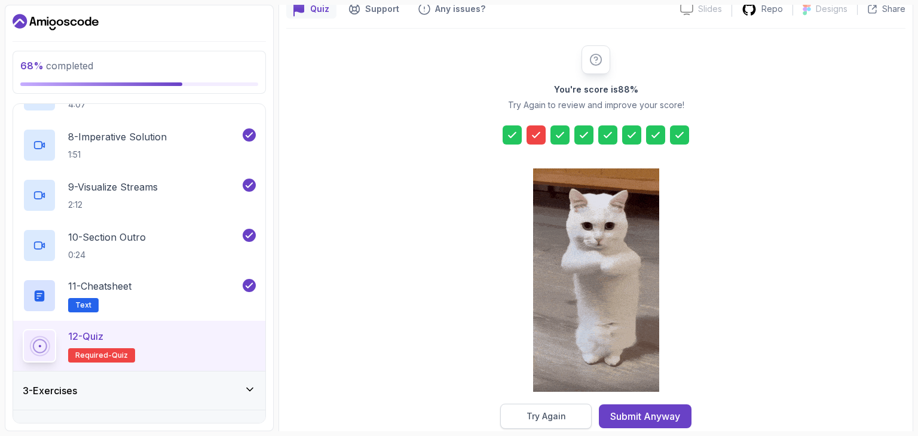
click at [568, 412] on button "Try Again" at bounding box center [545, 416] width 91 height 25
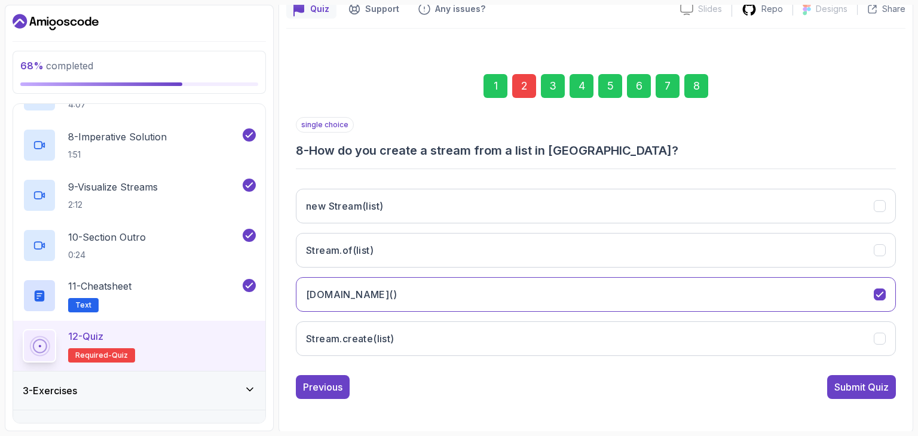
click at [522, 90] on div "2" at bounding box center [524, 86] width 24 height 24
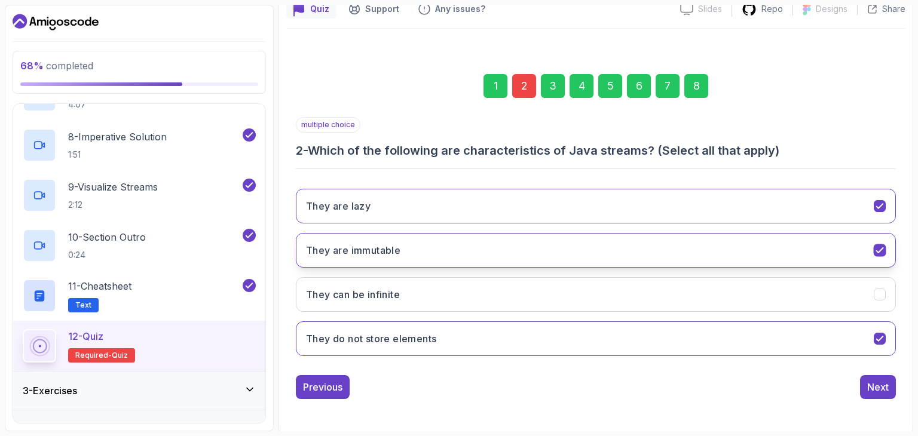
click at [805, 262] on button "They are immutable" at bounding box center [596, 250] width 600 height 35
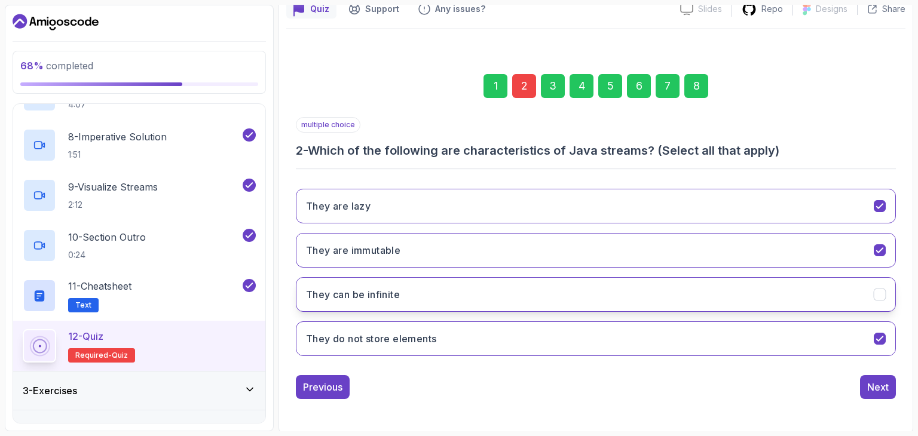
click at [818, 290] on button "They can be infinite" at bounding box center [596, 294] width 600 height 35
click at [696, 88] on div "8" at bounding box center [696, 86] width 24 height 24
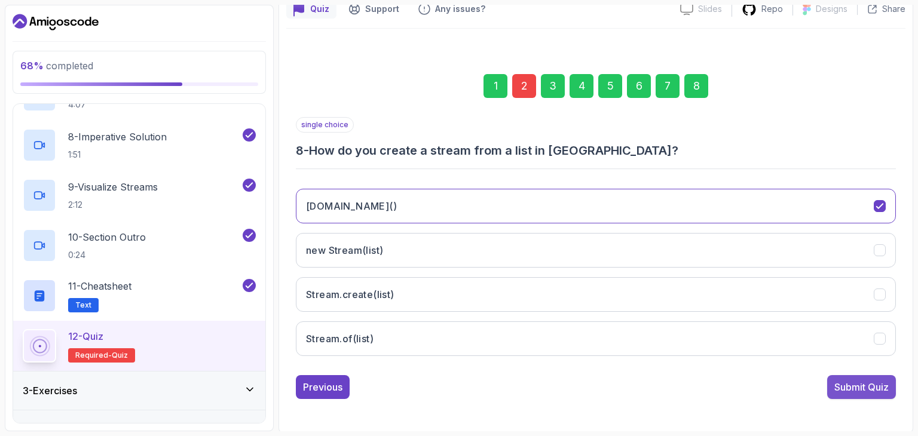
click at [849, 383] on div "Submit Quiz" at bounding box center [861, 387] width 54 height 14
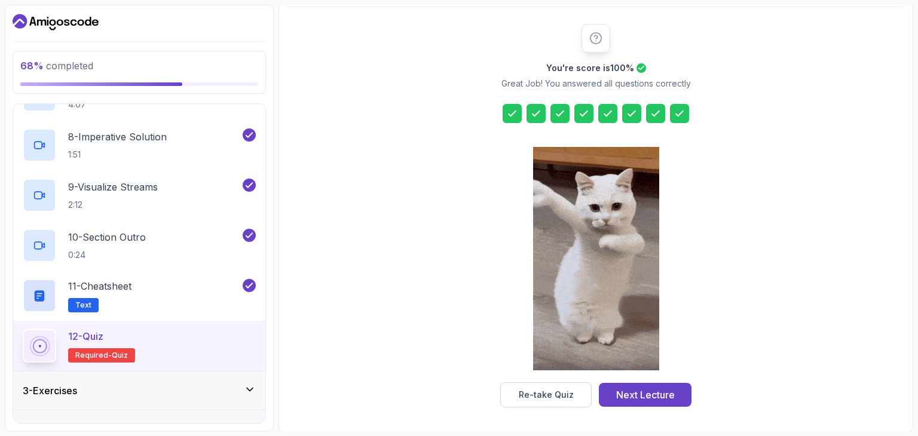
scroll to position [438, 0]
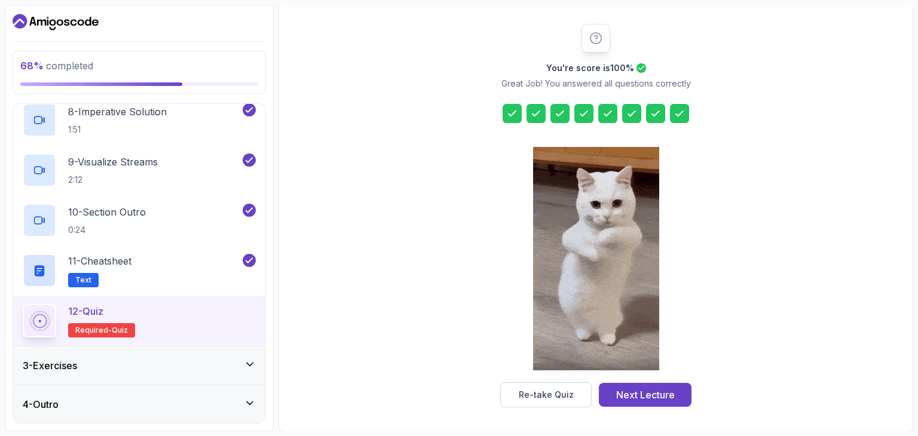
click at [250, 365] on icon at bounding box center [250, 364] width 6 height 3
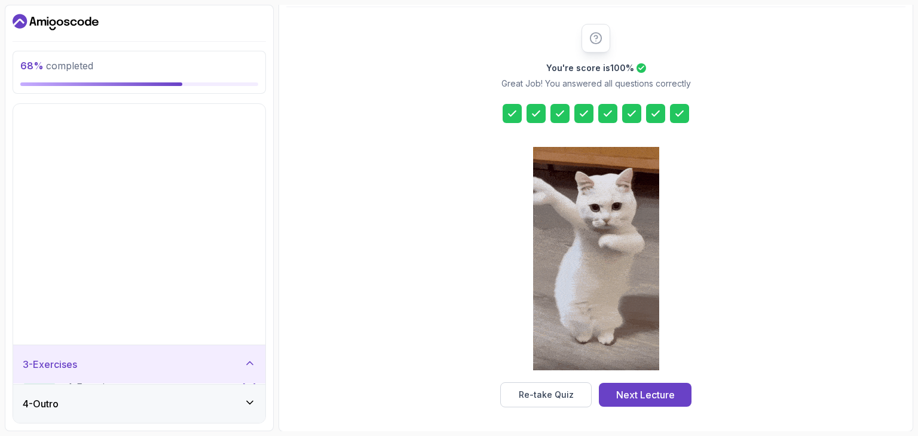
scroll to position [0, 0]
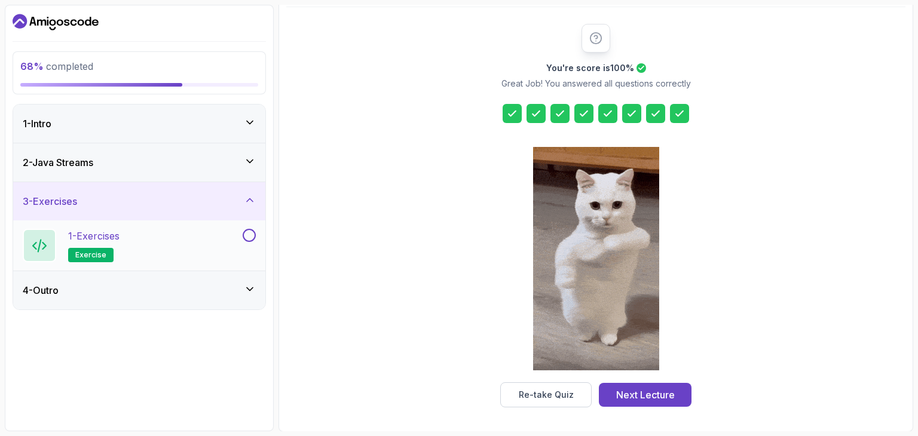
click at [248, 233] on button at bounding box center [249, 235] width 13 height 13
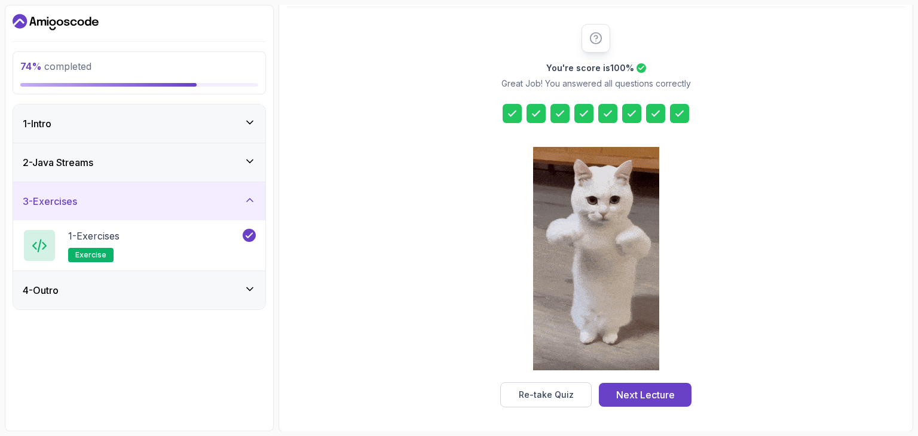
click at [249, 293] on icon at bounding box center [250, 289] width 12 height 12
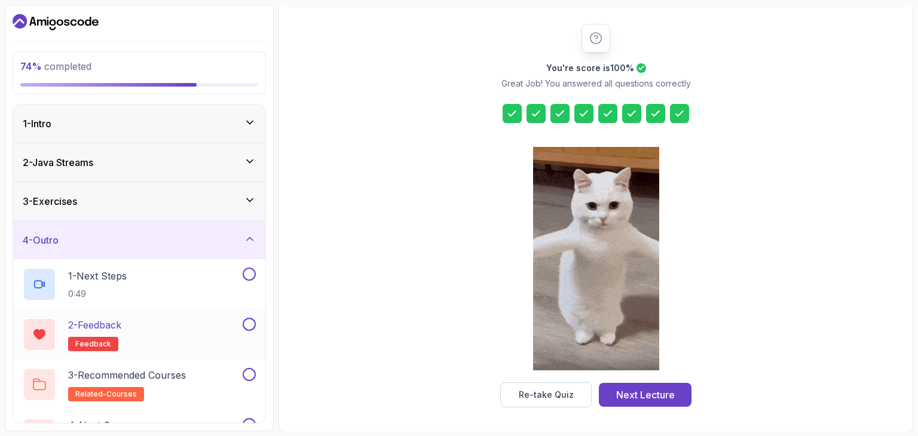
scroll to position [36, 0]
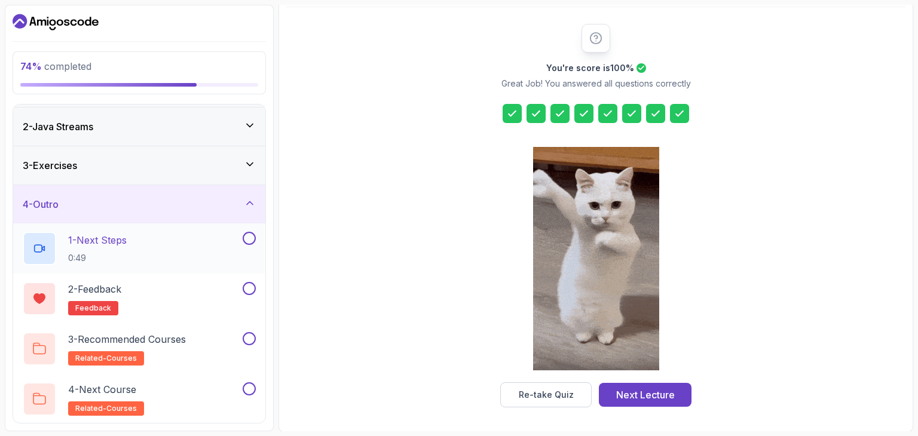
click at [246, 240] on button at bounding box center [249, 238] width 13 height 13
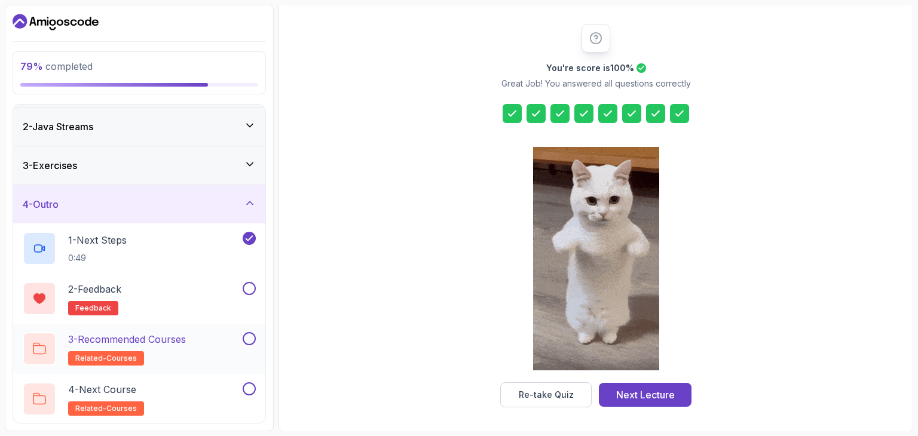
click at [248, 338] on button at bounding box center [249, 338] width 13 height 13
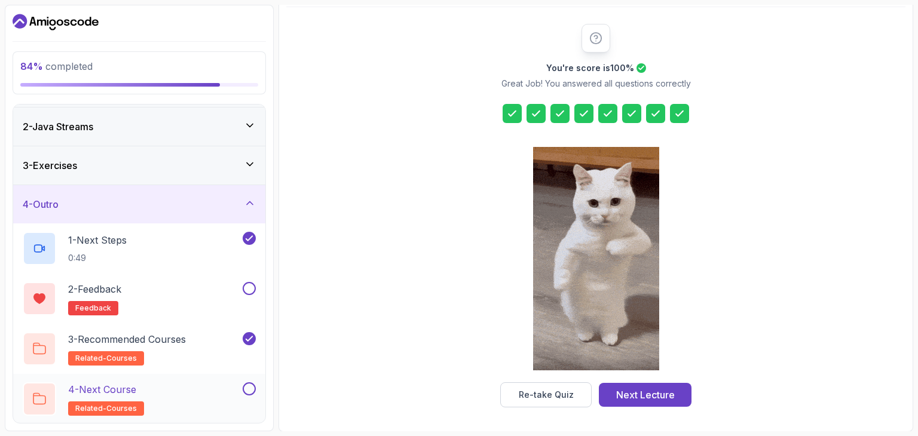
click at [251, 389] on button at bounding box center [249, 389] width 13 height 13
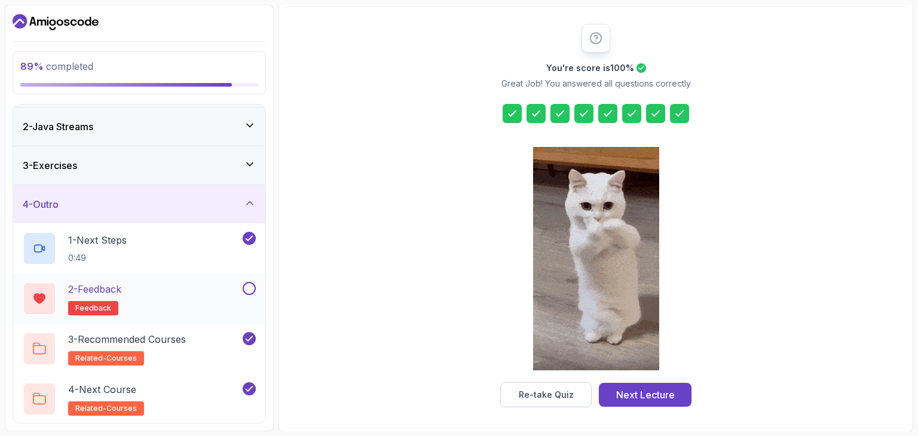
click at [249, 292] on button at bounding box center [249, 288] width 13 height 13
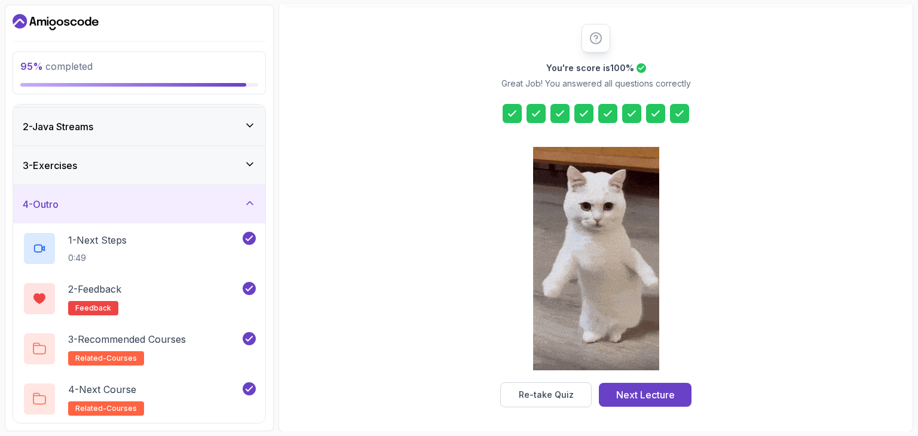
click at [247, 174] on div "3 - Exercises" at bounding box center [139, 165] width 252 height 38
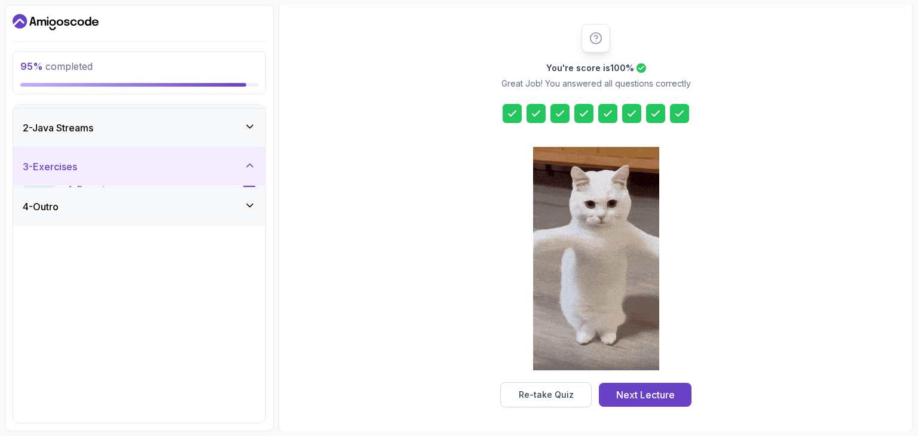
scroll to position [0, 0]
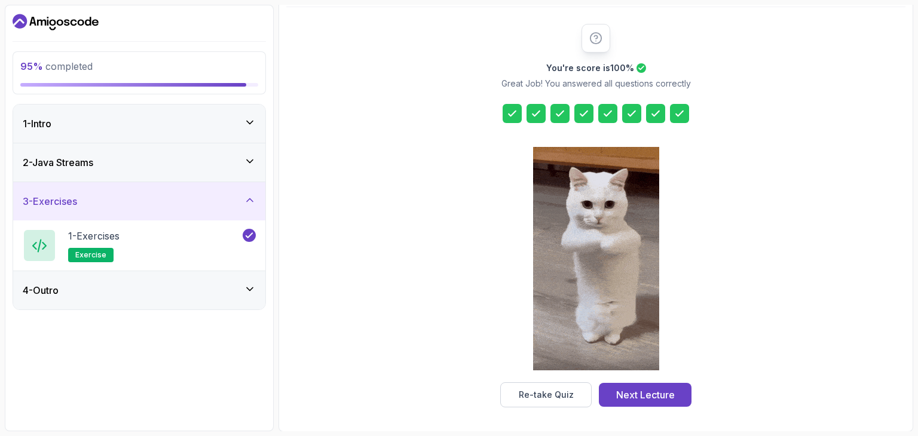
click at [250, 156] on icon at bounding box center [250, 161] width 12 height 12
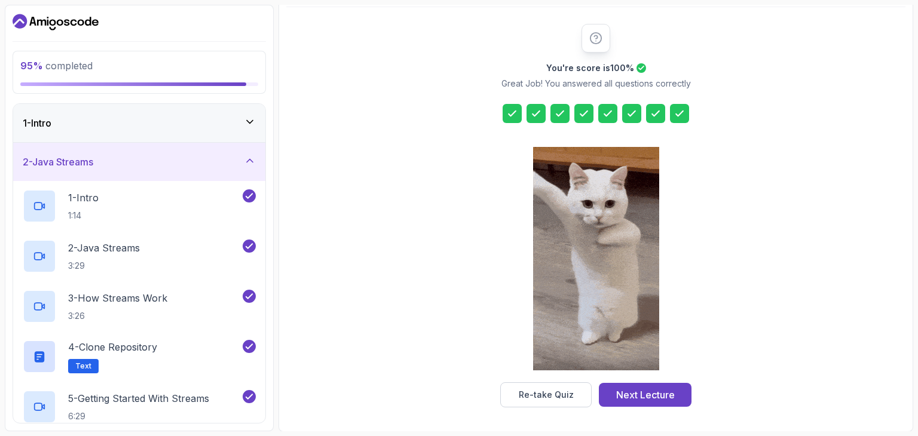
click at [253, 118] on icon at bounding box center [250, 122] width 12 height 12
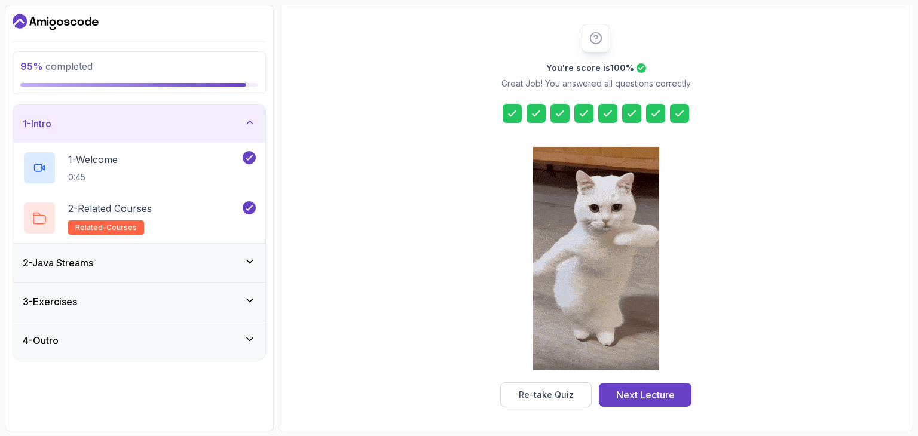
click at [248, 262] on icon at bounding box center [250, 262] width 12 height 12
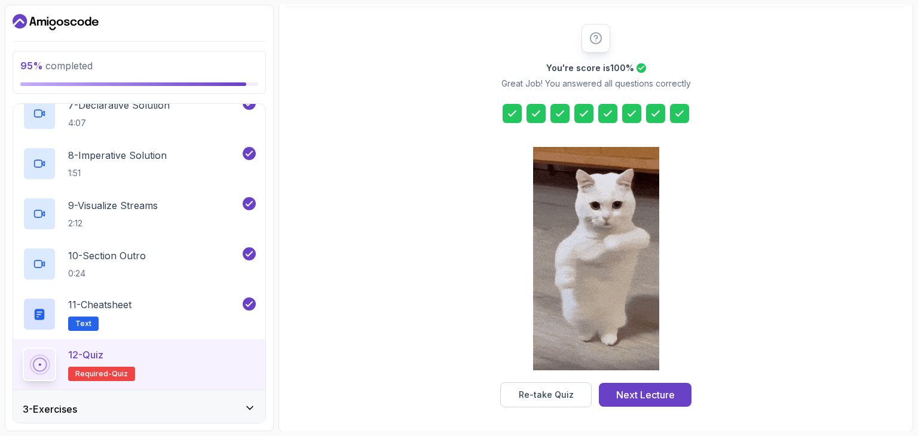
scroll to position [438, 0]
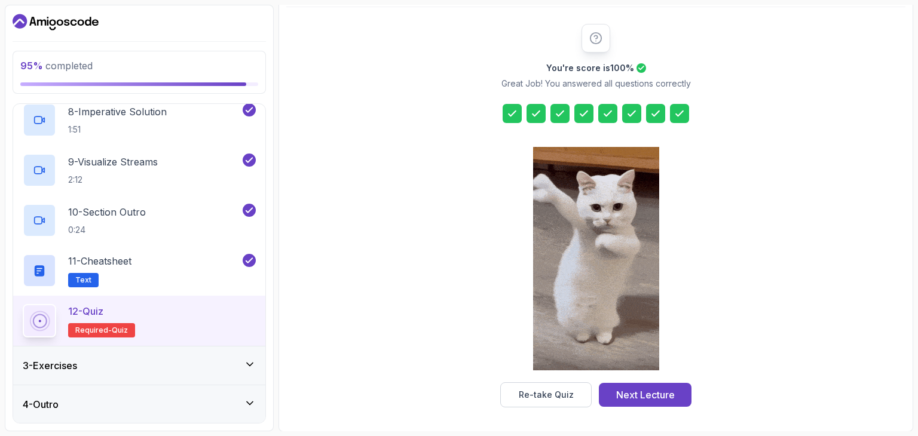
click at [190, 323] on div "12 - Quiz Required- quiz" at bounding box center [139, 320] width 233 height 33
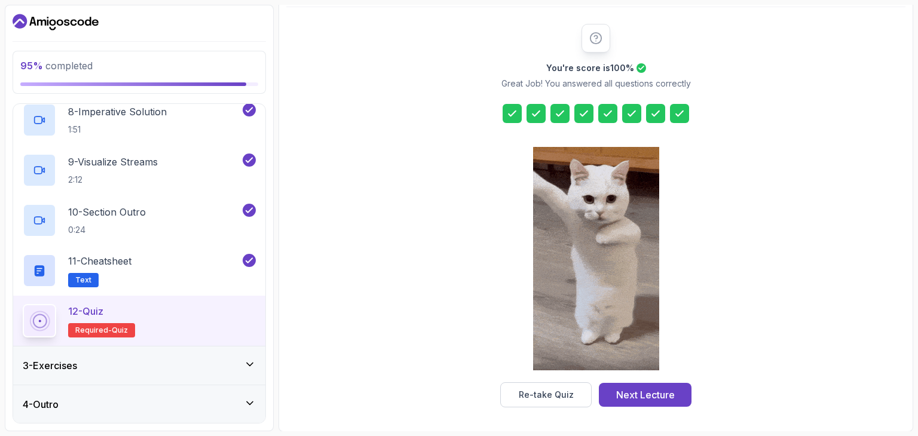
click at [190, 323] on div "12 - Quiz Required- quiz" at bounding box center [139, 320] width 233 height 33
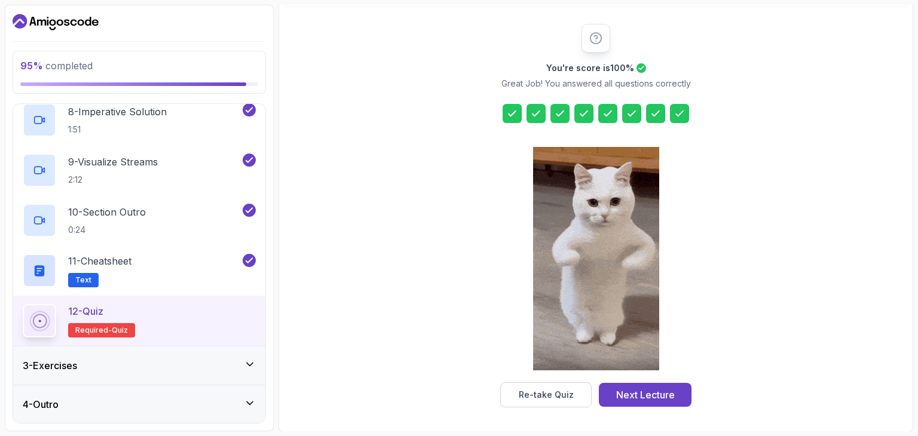
click at [190, 323] on div "12 - Quiz Required- quiz" at bounding box center [139, 320] width 233 height 33
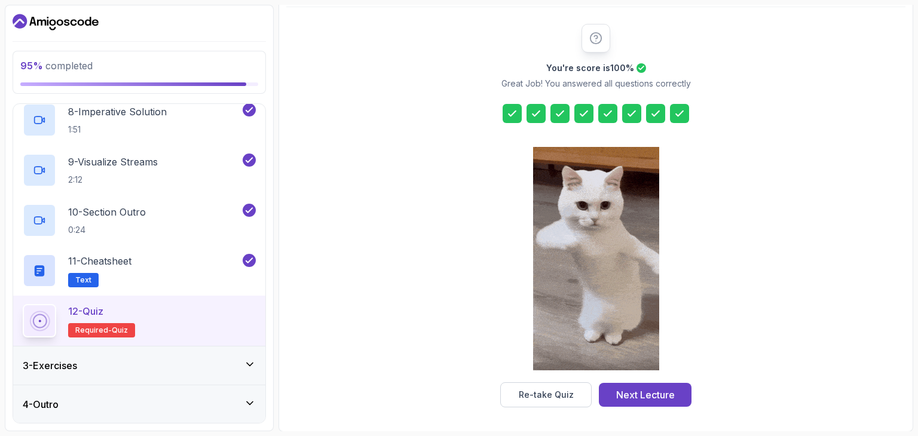
click at [96, 329] on span "Required-" at bounding box center [93, 331] width 36 height 10
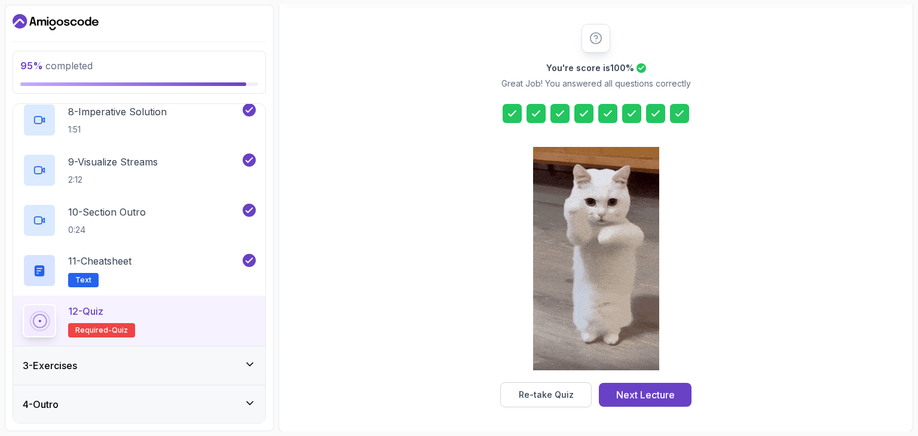
click at [252, 361] on icon at bounding box center [250, 365] width 12 height 12
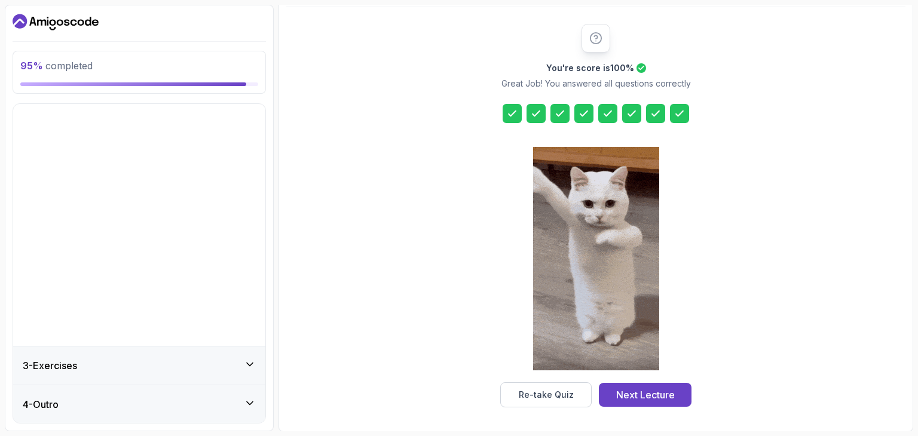
scroll to position [0, 0]
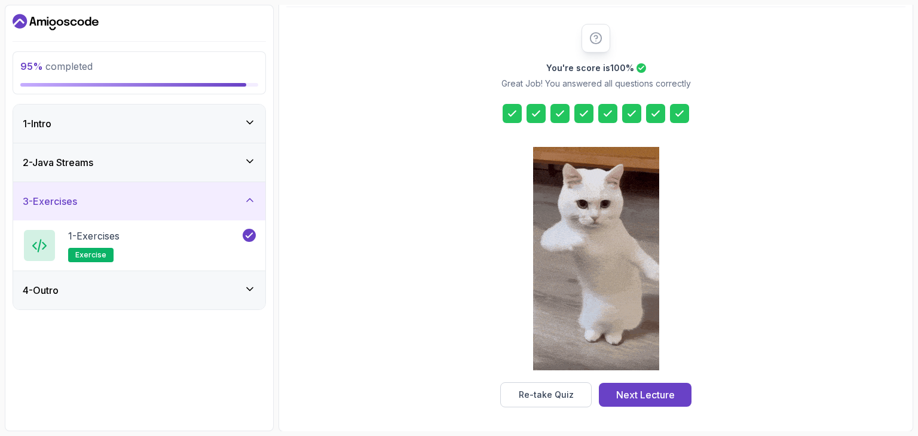
click at [250, 292] on icon at bounding box center [250, 289] width 12 height 12
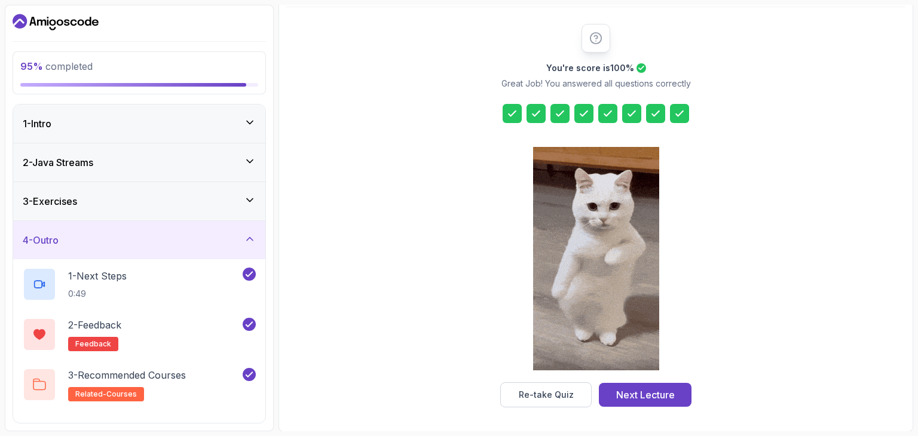
scroll to position [36, 0]
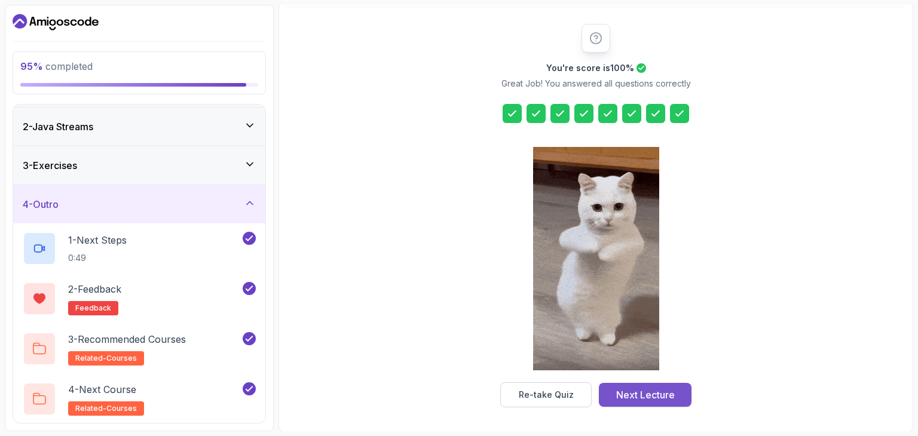
click at [617, 389] on div "Next Lecture" at bounding box center [645, 395] width 59 height 14
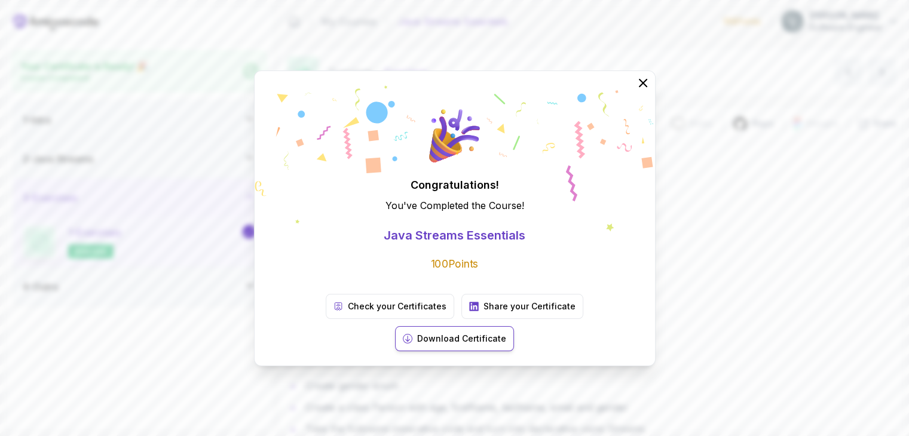
click at [506, 333] on p "Download Certificate" at bounding box center [461, 339] width 89 height 12
click at [484, 313] on p "Share your Certificate" at bounding box center [530, 307] width 92 height 12
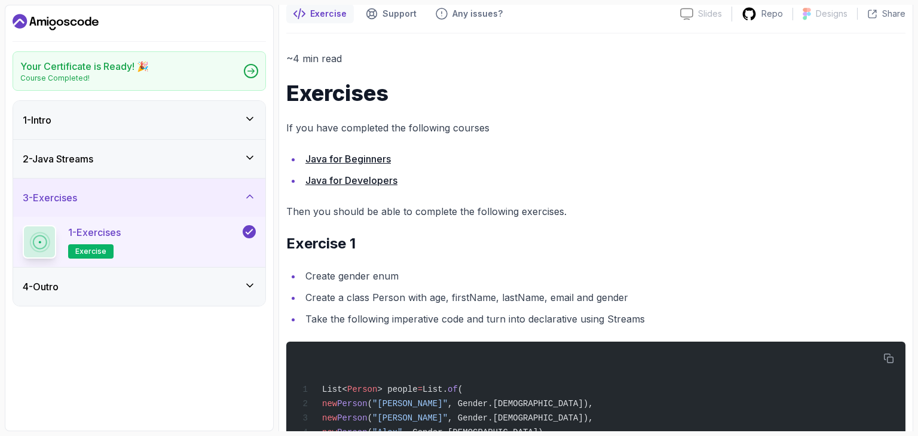
scroll to position [111, 0]
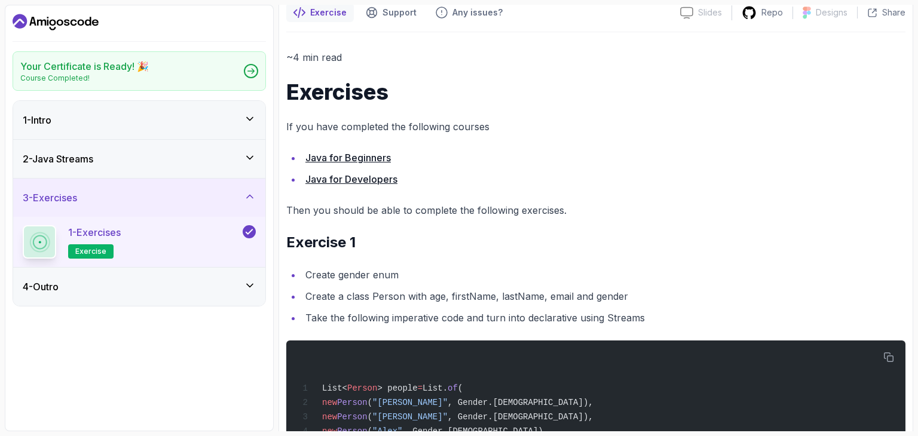
click at [356, 175] on link "Java for Developers" at bounding box center [351, 179] width 92 height 12
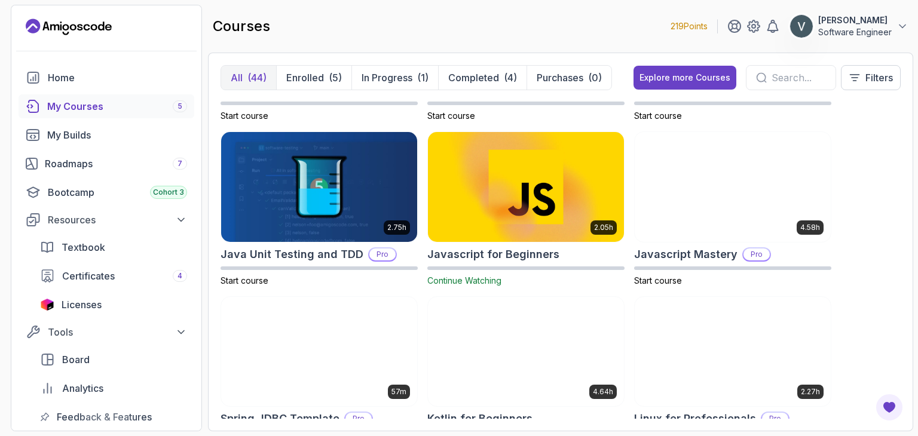
scroll to position [1276, 0]
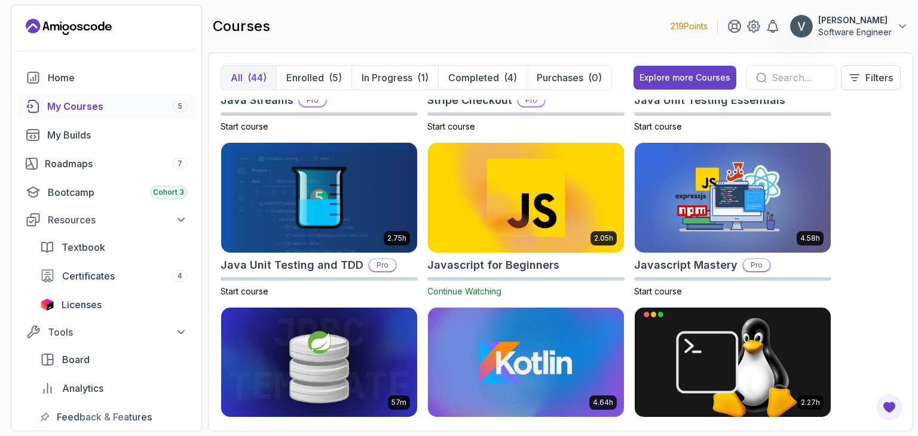
click at [525, 207] on img at bounding box center [526, 197] width 206 height 115
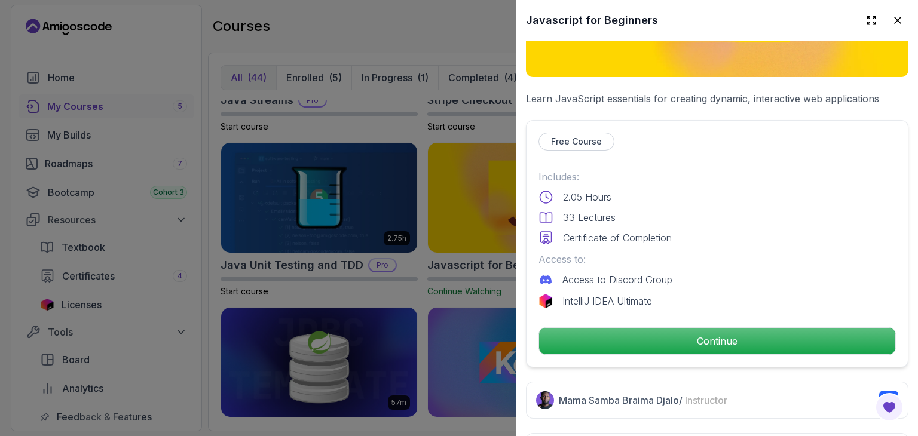
scroll to position [201, 0]
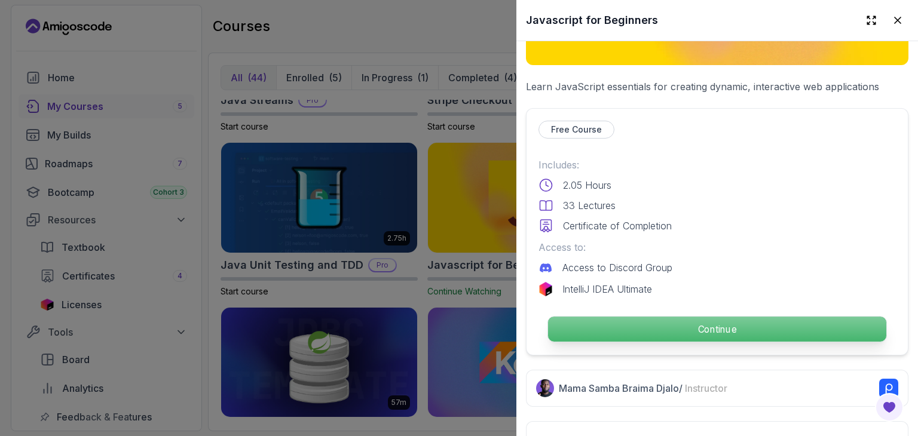
click at [628, 317] on p "Continue" at bounding box center [717, 329] width 338 height 25
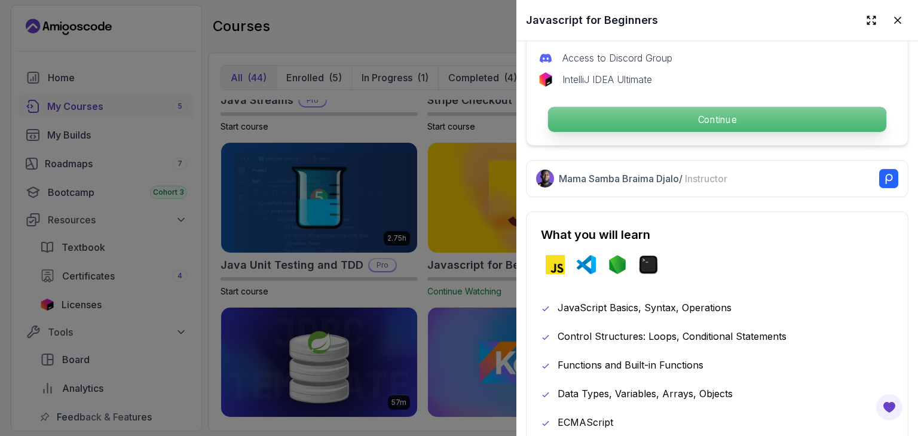
scroll to position [428, 0]
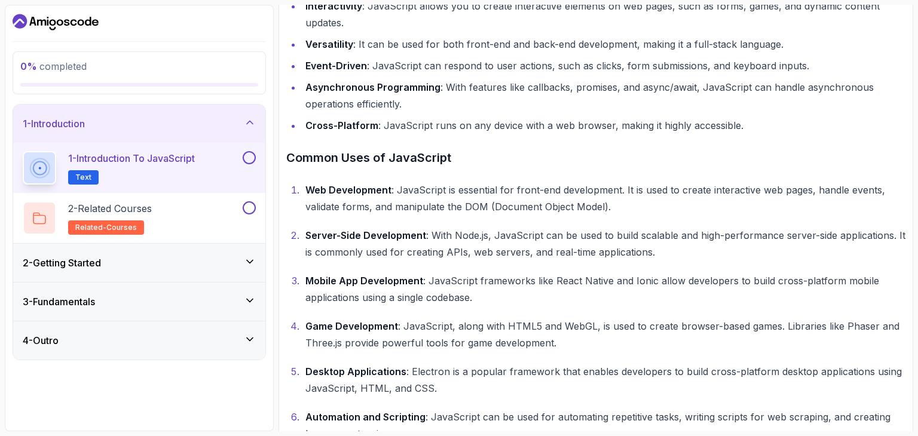
scroll to position [470, 0]
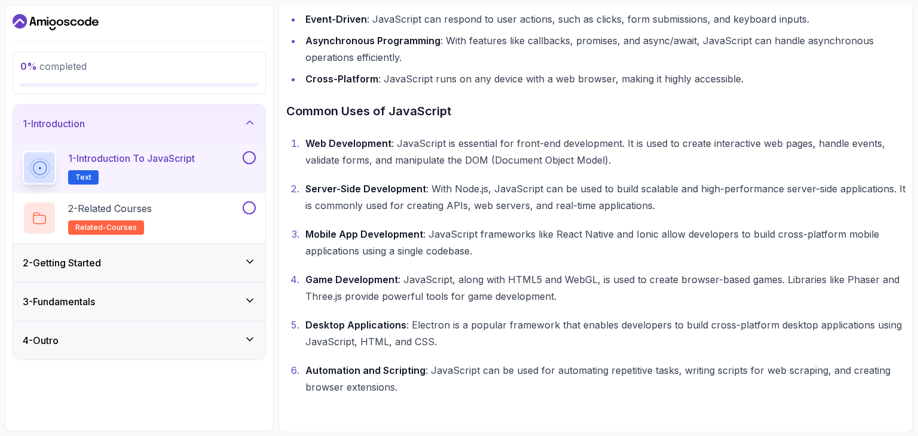
click at [254, 157] on button at bounding box center [249, 157] width 13 height 13
click at [252, 210] on button at bounding box center [249, 207] width 13 height 13
click at [250, 260] on icon at bounding box center [250, 262] width 12 height 12
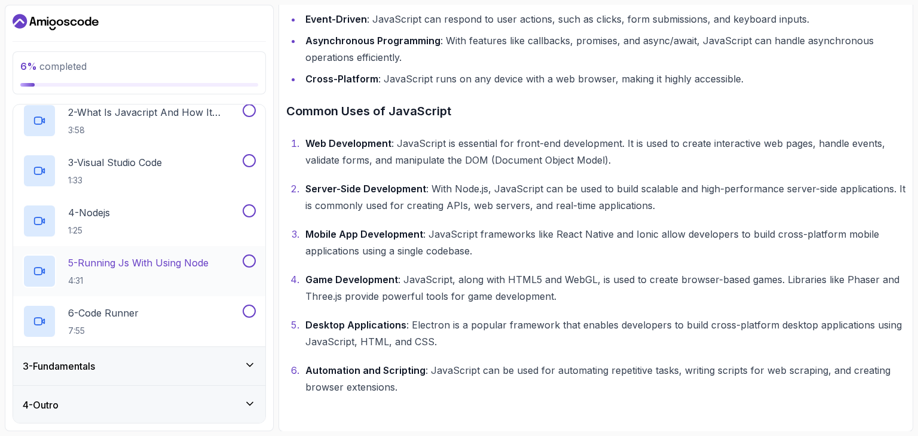
scroll to position [0, 0]
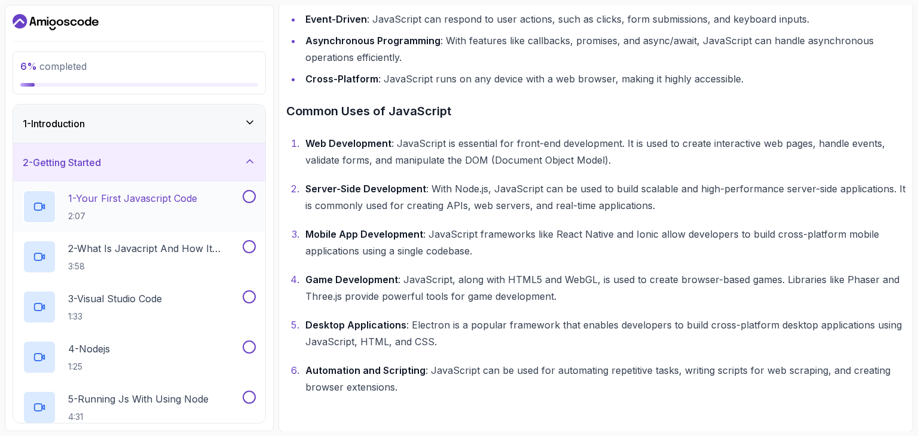
click at [122, 206] on h2 "1 - Your First Javascript Code 2:07" at bounding box center [132, 206] width 129 height 31
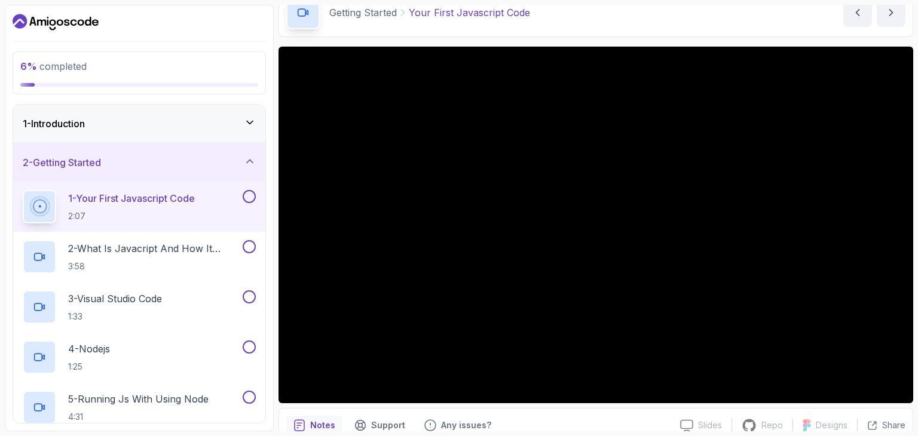
click at [23, 190] on button "1 - Your First Javascript Code 2:07" at bounding box center [139, 206] width 233 height 33
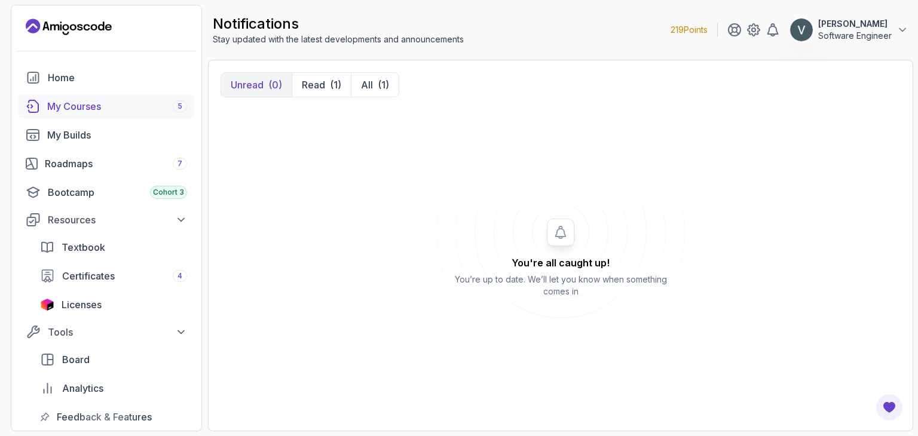
click at [157, 103] on div "My Courses 5" at bounding box center [117, 106] width 140 height 14
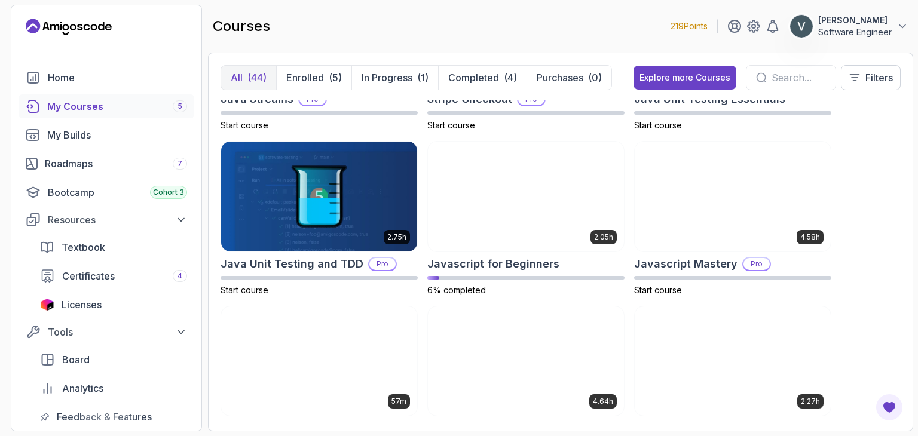
scroll to position [1277, 0]
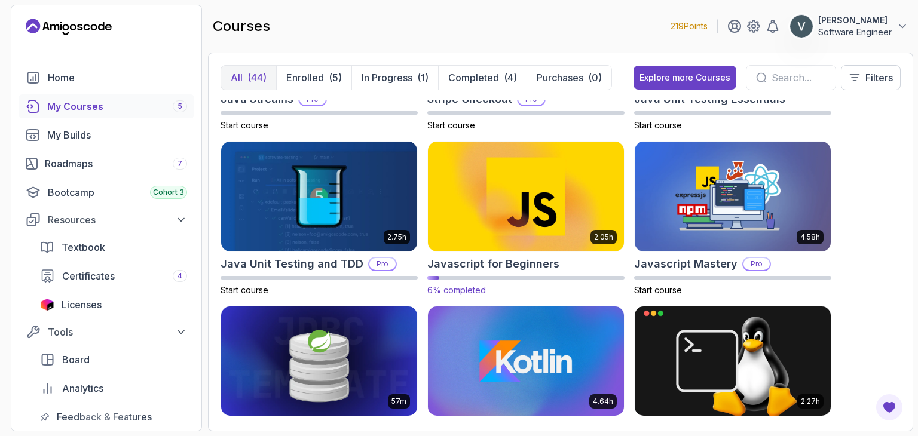
click at [514, 221] on img at bounding box center [526, 196] width 206 height 115
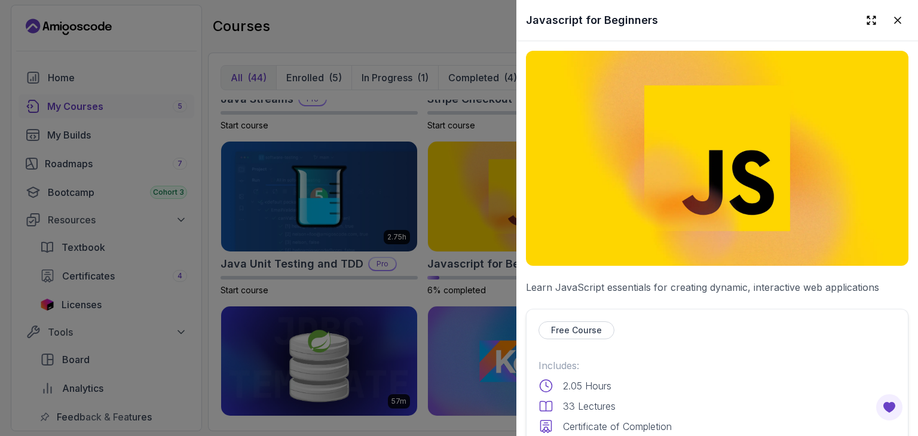
click at [571, 322] on div "Free Course" at bounding box center [577, 331] width 76 height 18
click at [560, 328] on p "Free Course" at bounding box center [576, 331] width 51 height 12
click at [565, 326] on p "Free Course" at bounding box center [576, 331] width 51 height 12
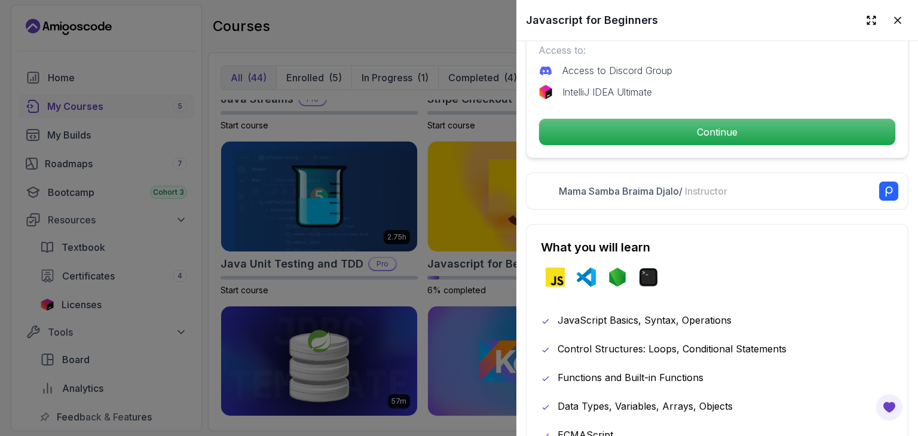
scroll to position [306, 0]
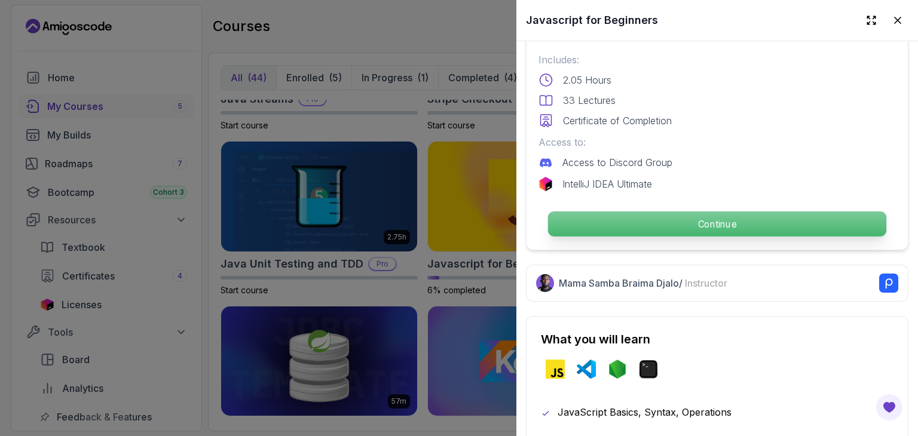
click at [646, 223] on p "Continue" at bounding box center [717, 224] width 338 height 25
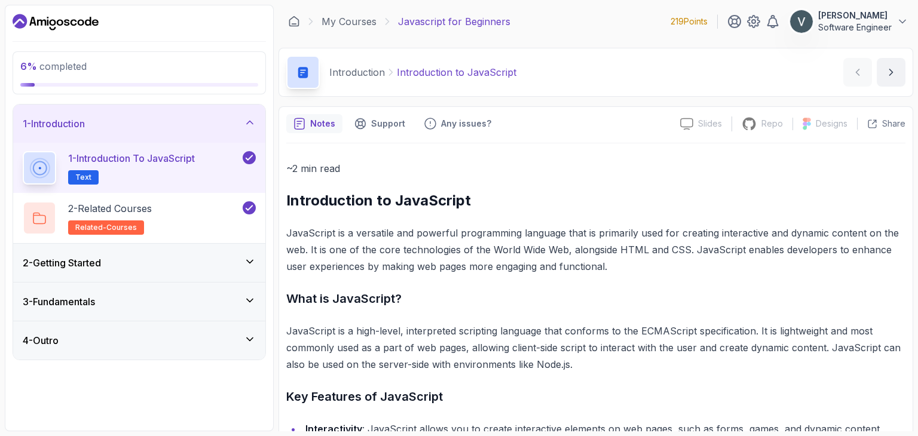
click at [248, 261] on icon at bounding box center [250, 262] width 6 height 3
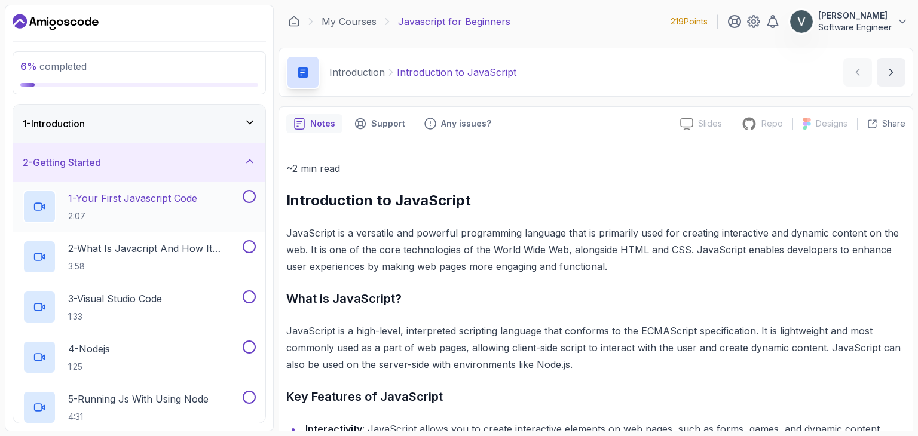
click at [100, 201] on p "1 - Your First Javascript Code" at bounding box center [132, 198] width 129 height 14
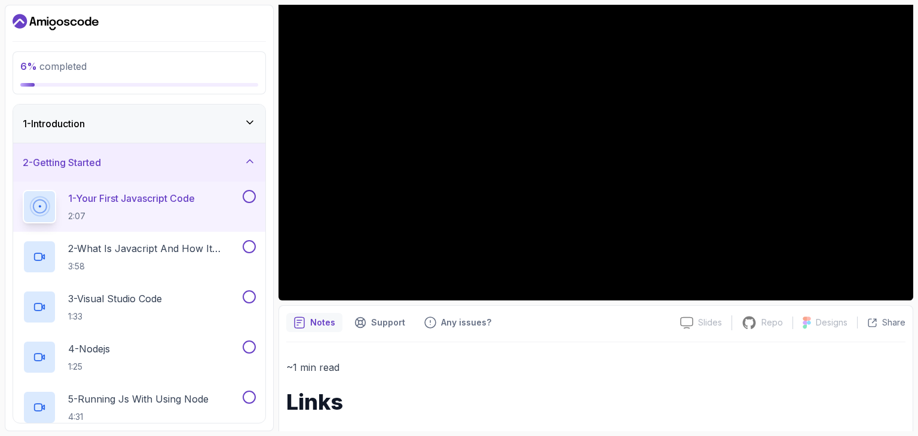
scroll to position [116, 0]
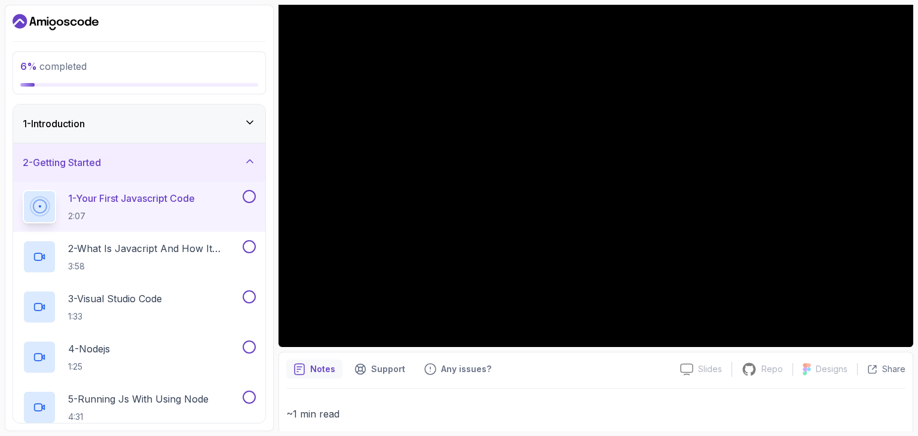
click at [249, 199] on button at bounding box center [249, 196] width 13 height 13
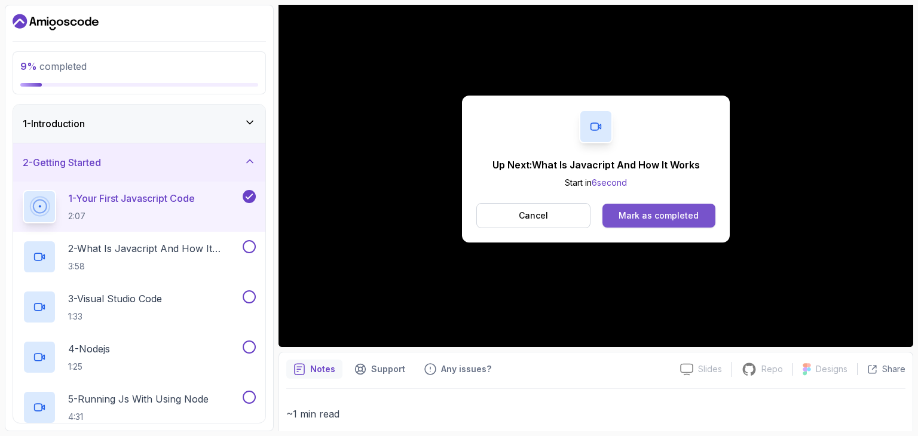
click at [680, 222] on button "Mark as completed" at bounding box center [658, 216] width 113 height 24
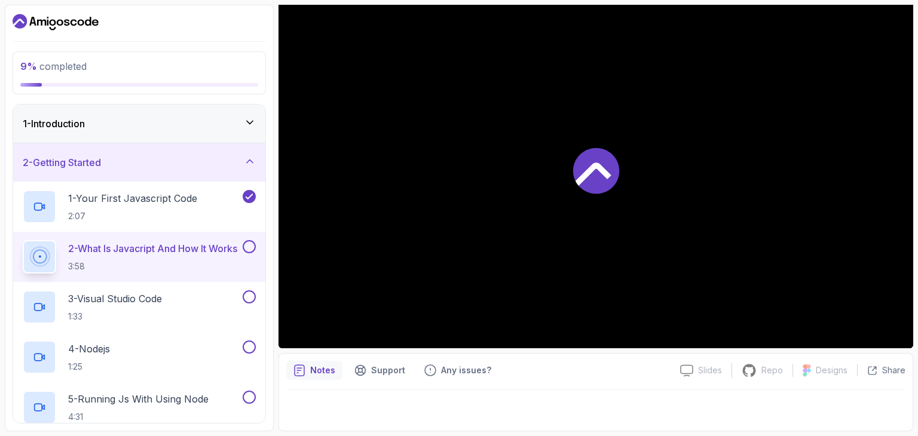
scroll to position [115, 0]
